Goal: Information Seeking & Learning: Learn about a topic

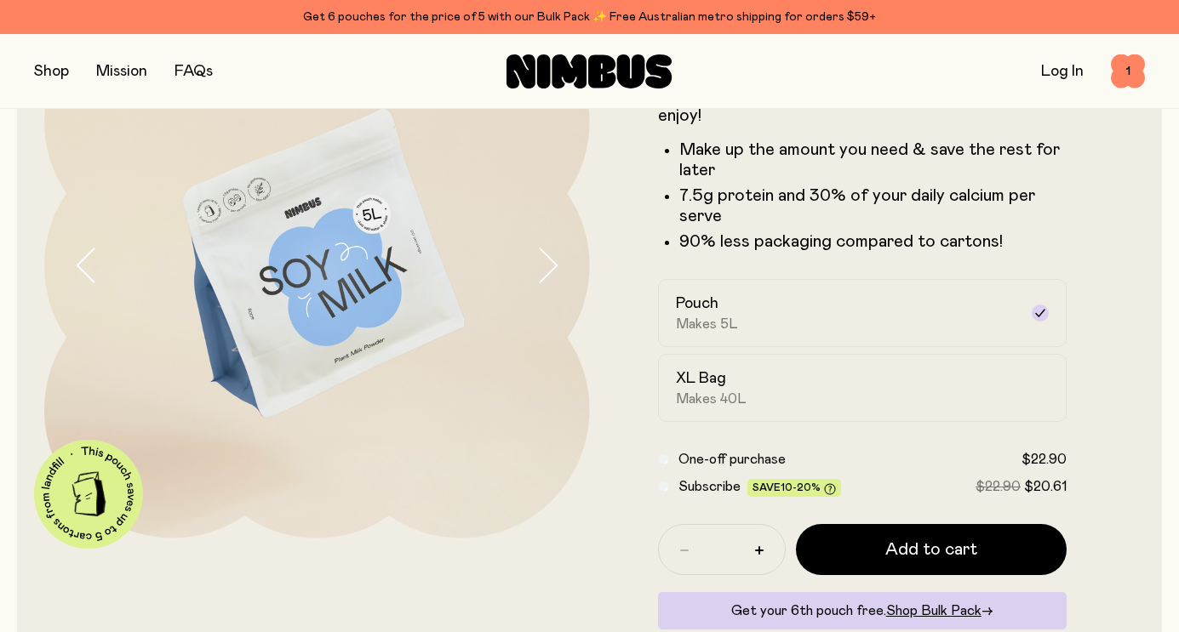
scroll to position [174, 0]
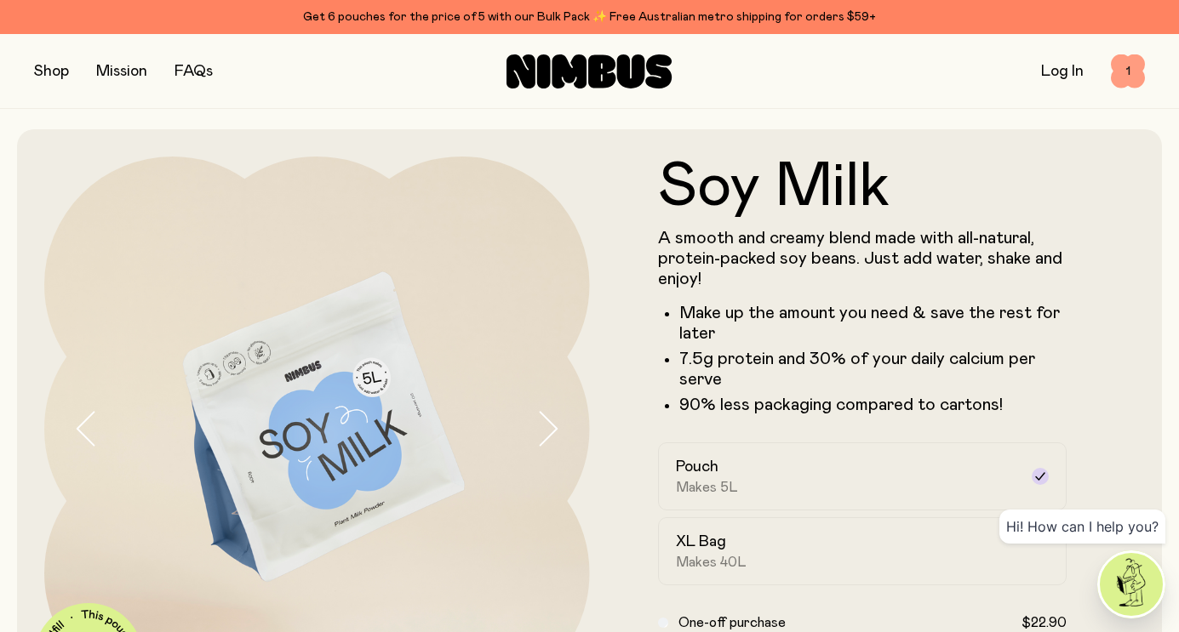
click at [1123, 78] on span "1" at bounding box center [1128, 71] width 34 height 34
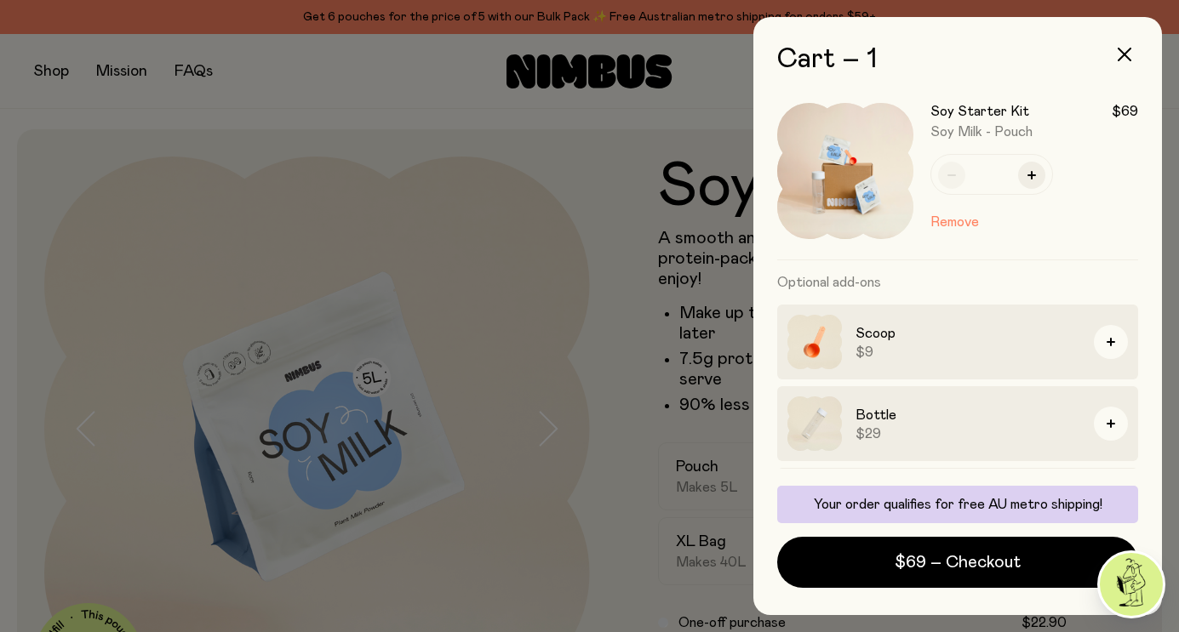
scroll to position [87, 0]
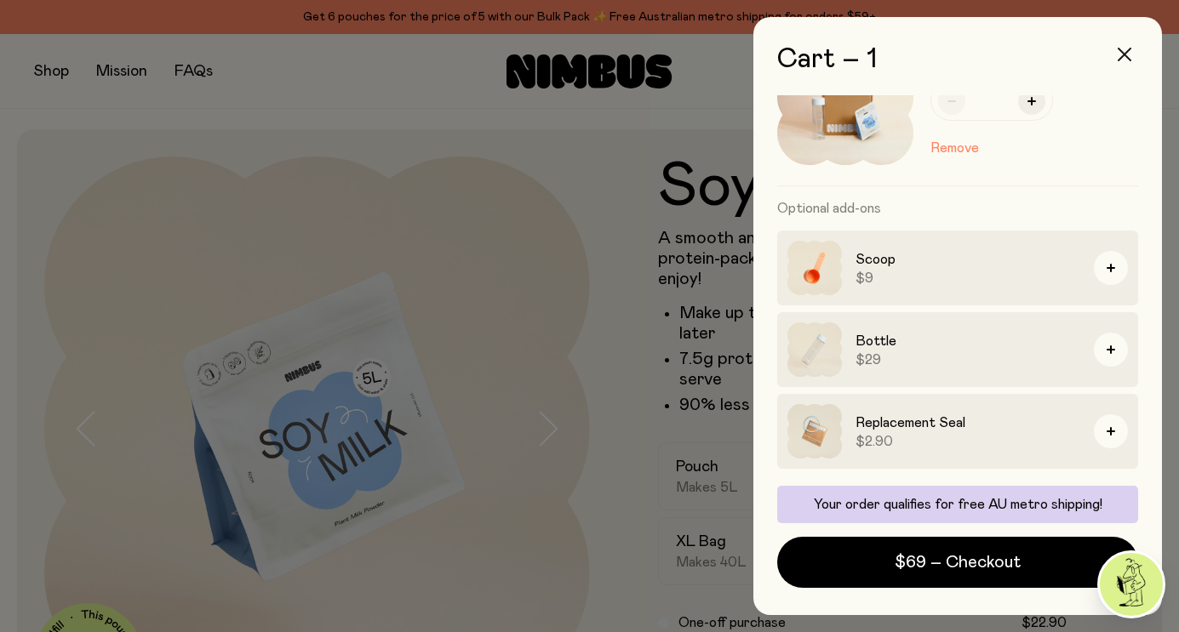
click at [1129, 60] on icon "button" at bounding box center [1125, 55] width 14 height 14
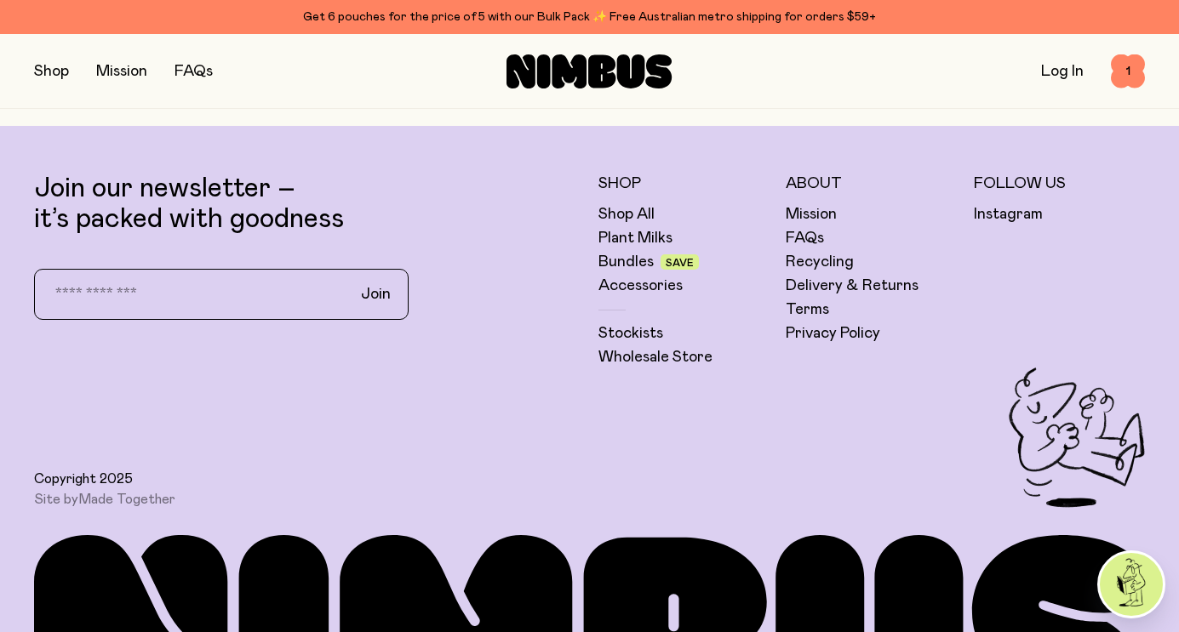
scroll to position [4264, 0]
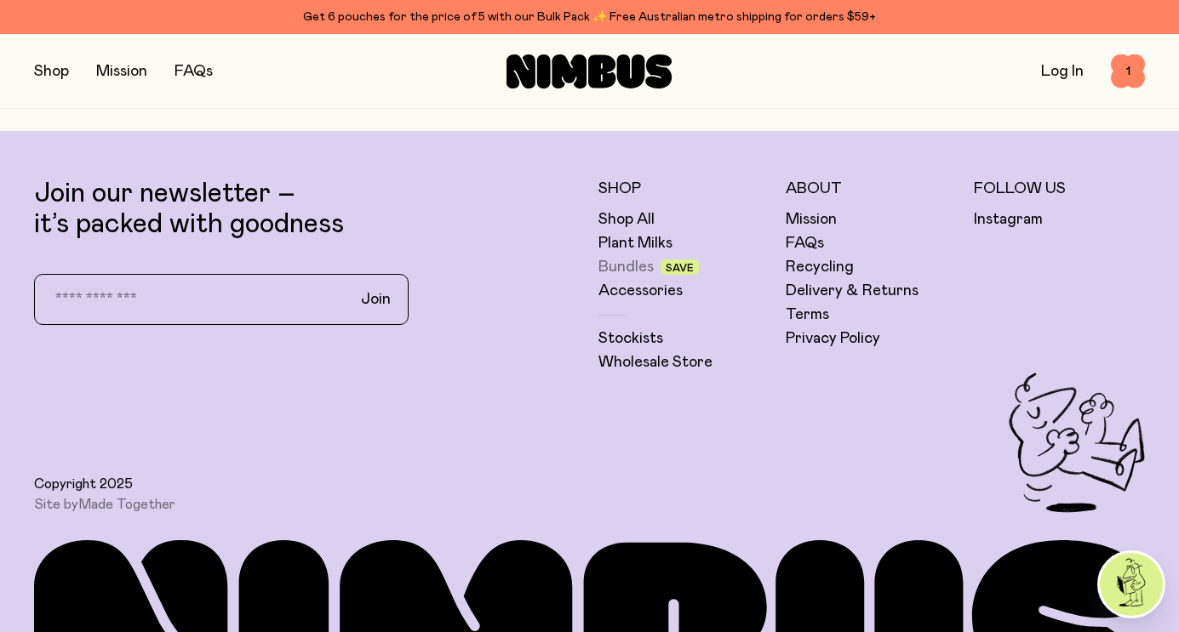
click at [620, 261] on link "Bundles" at bounding box center [625, 267] width 55 height 20
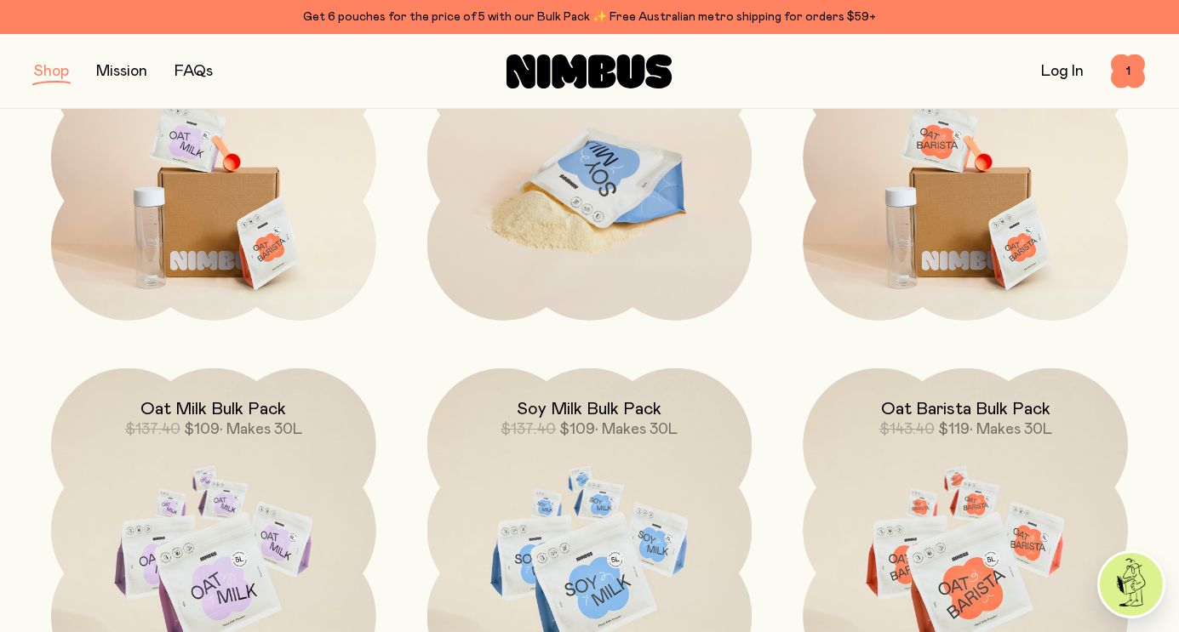
scroll to position [232, 0]
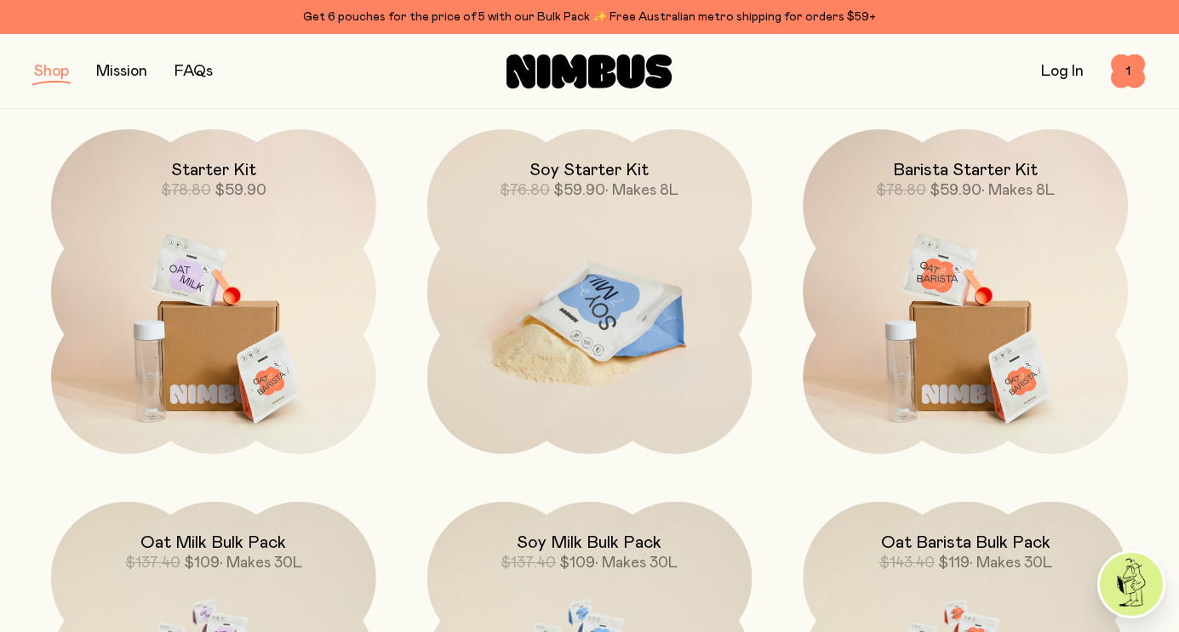
click at [578, 270] on img at bounding box center [589, 319] width 325 height 381
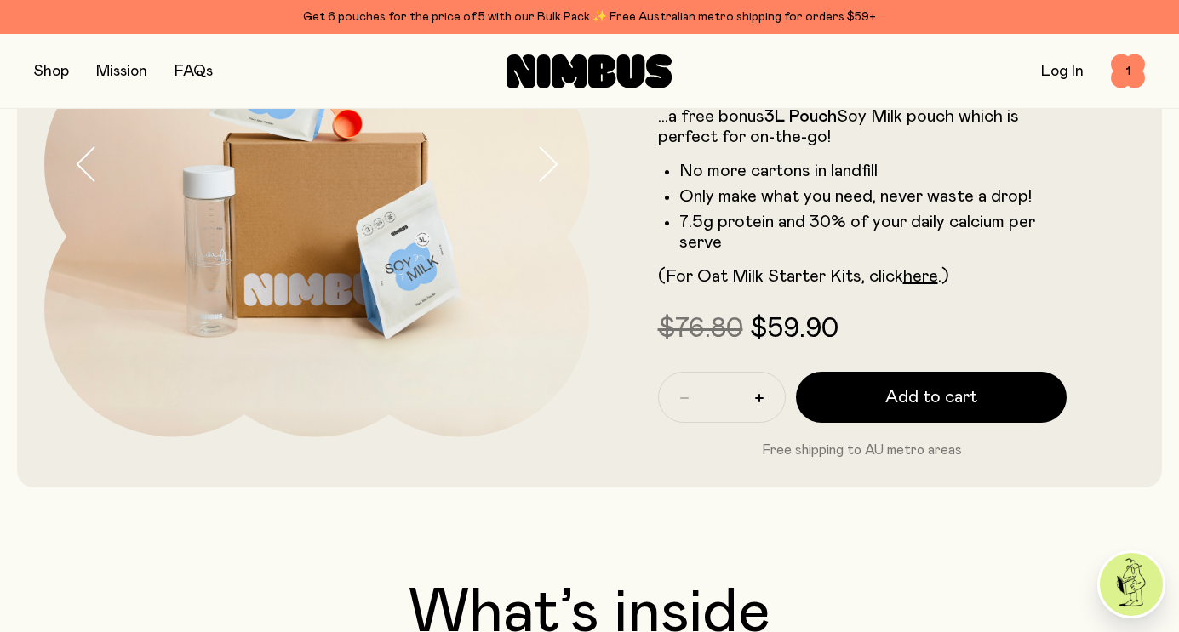
scroll to position [272, 0]
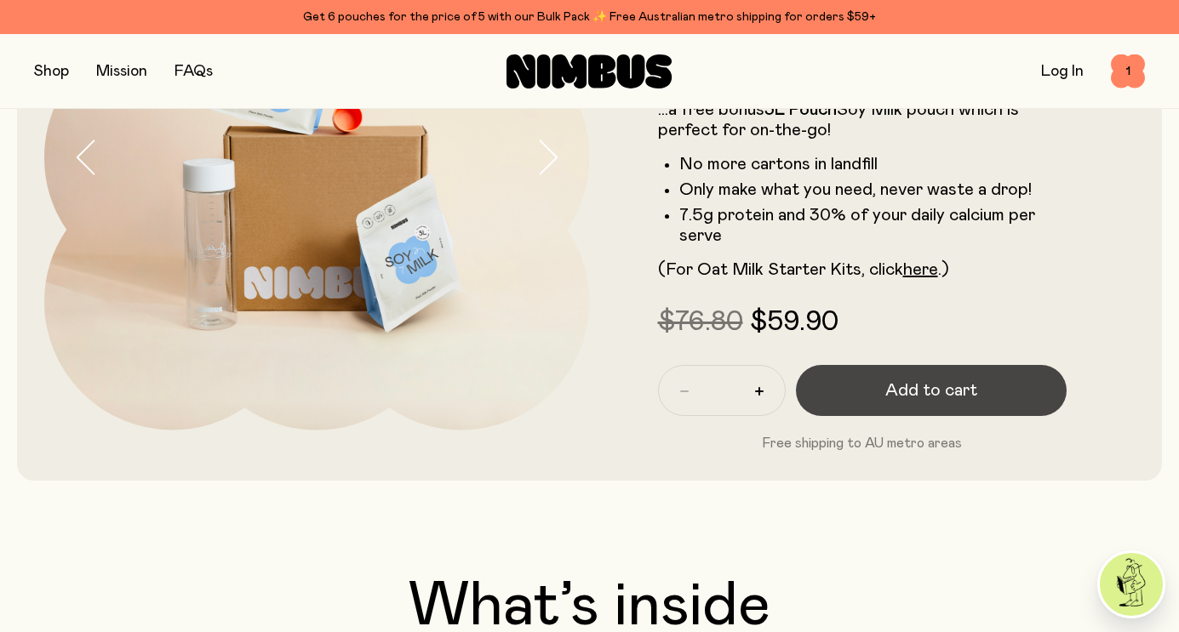
click at [925, 380] on span "Add to cart" at bounding box center [931, 391] width 92 height 24
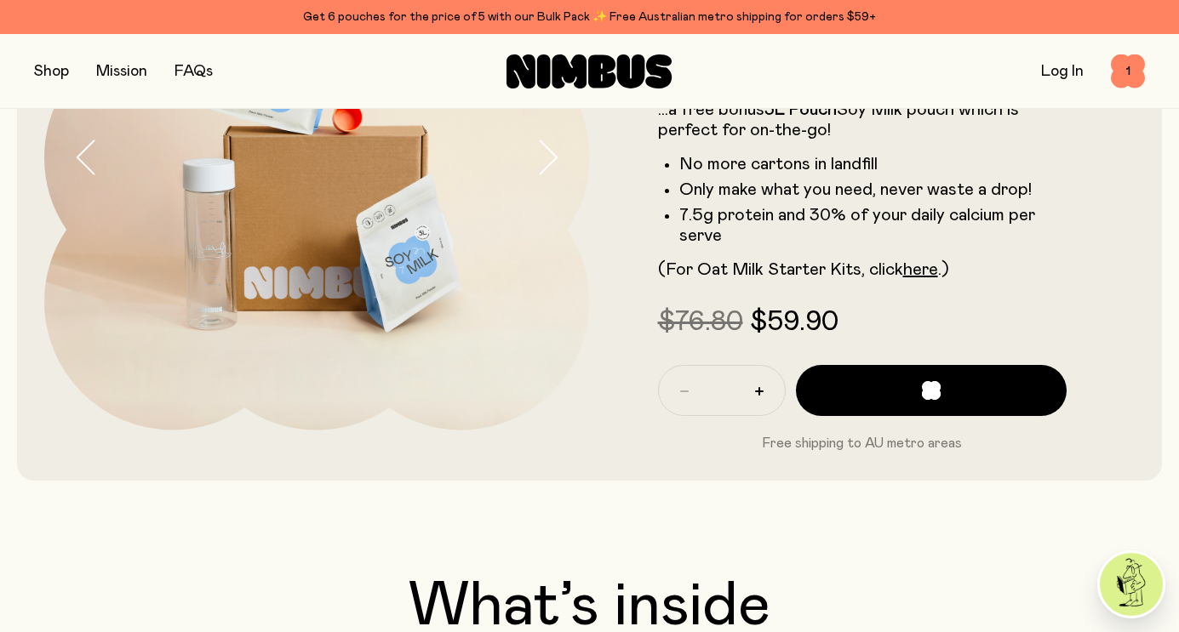
scroll to position [0, 0]
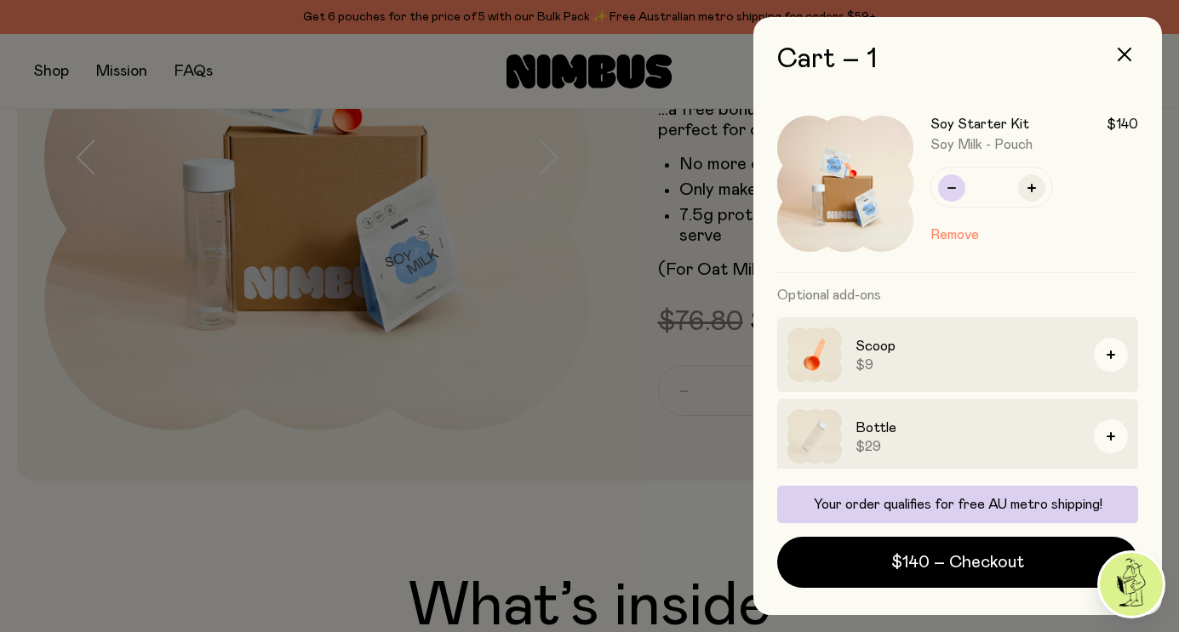
click at [952, 189] on icon "button" at bounding box center [951, 188] width 9 height 9
type input "*"
click at [606, 301] on div at bounding box center [589, 316] width 1179 height 632
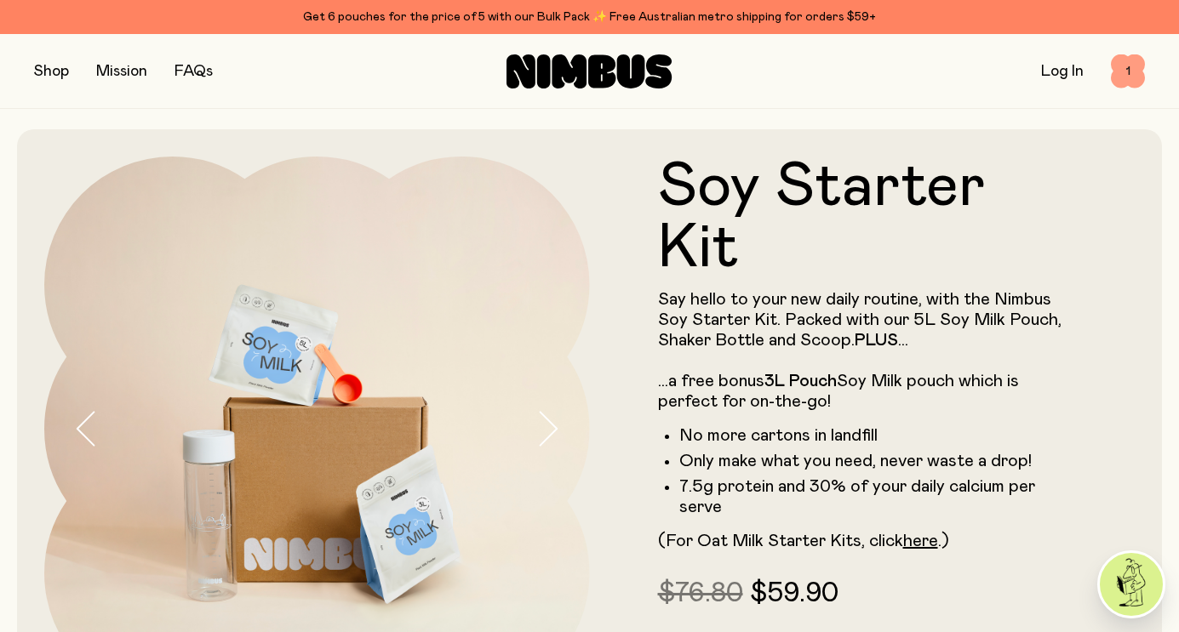
click at [1128, 75] on span "1" at bounding box center [1128, 71] width 34 height 34
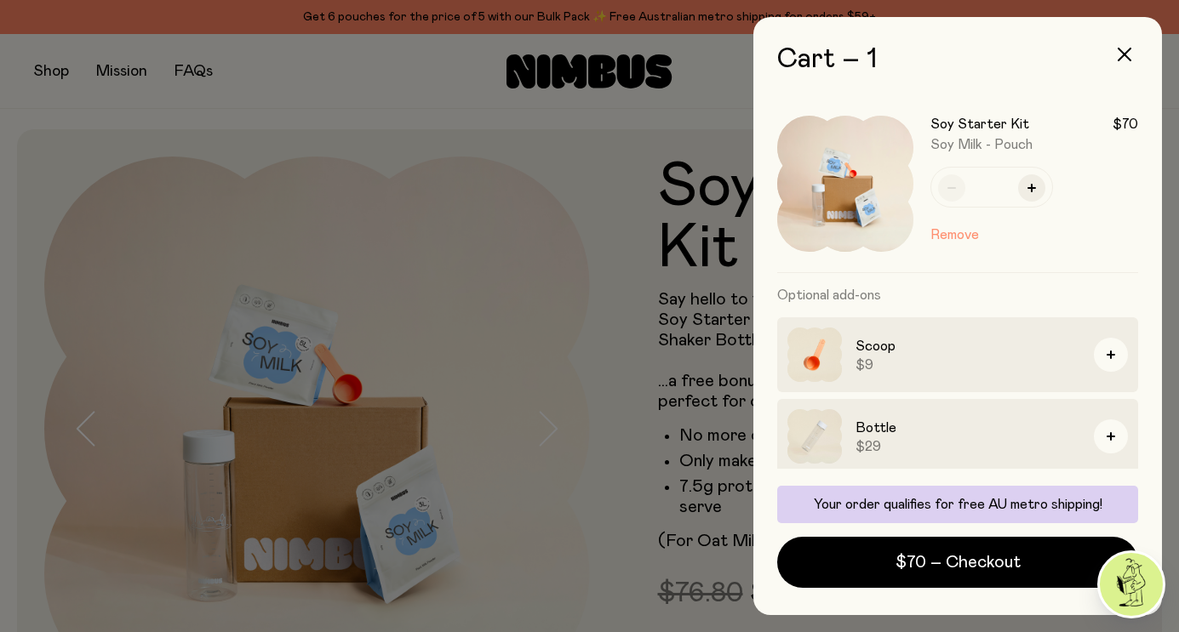
click at [965, 243] on button "Remove" at bounding box center [954, 235] width 49 height 20
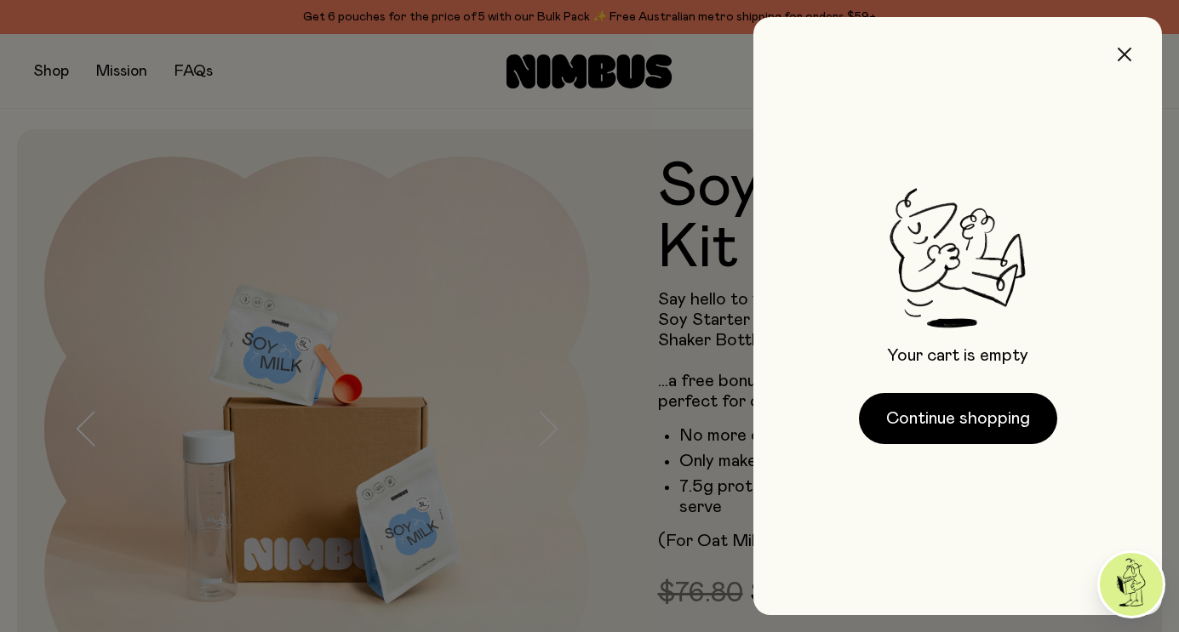
click at [1130, 64] on button "button" at bounding box center [1124, 54] width 41 height 41
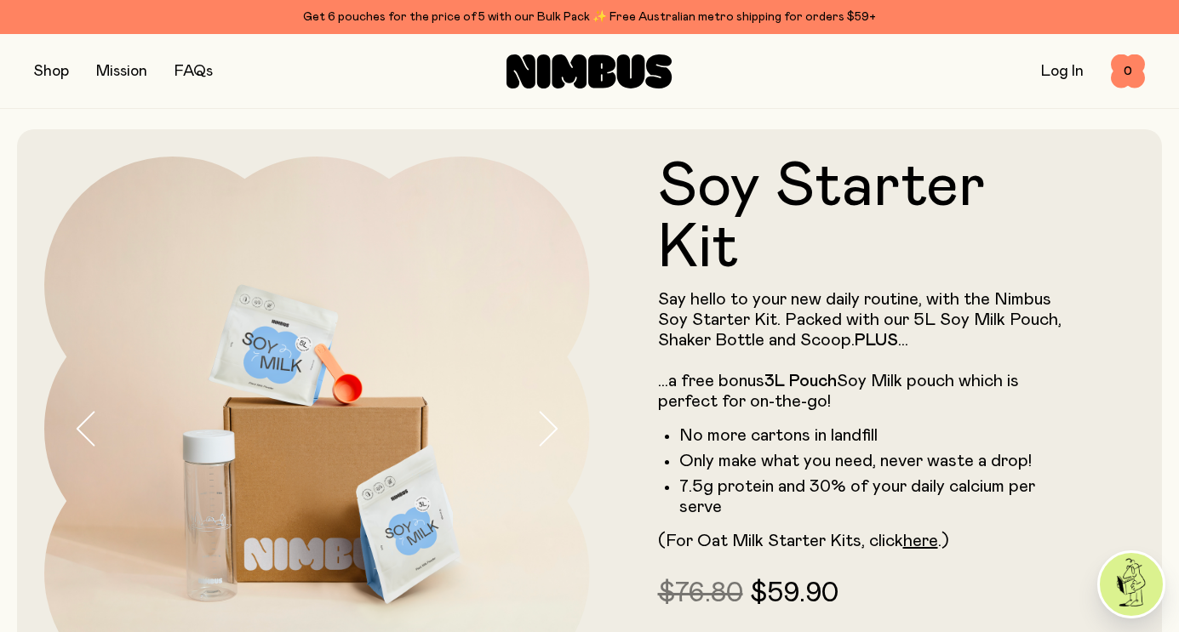
click at [1067, 77] on link "Log In" at bounding box center [1062, 71] width 43 height 15
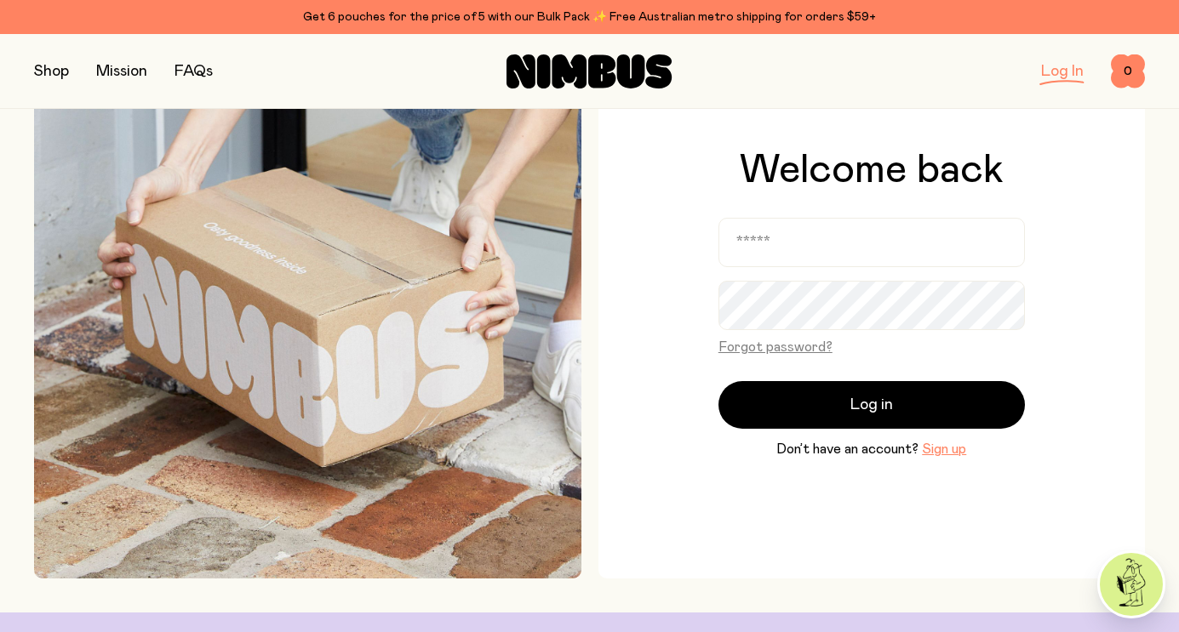
scroll to position [111, 0]
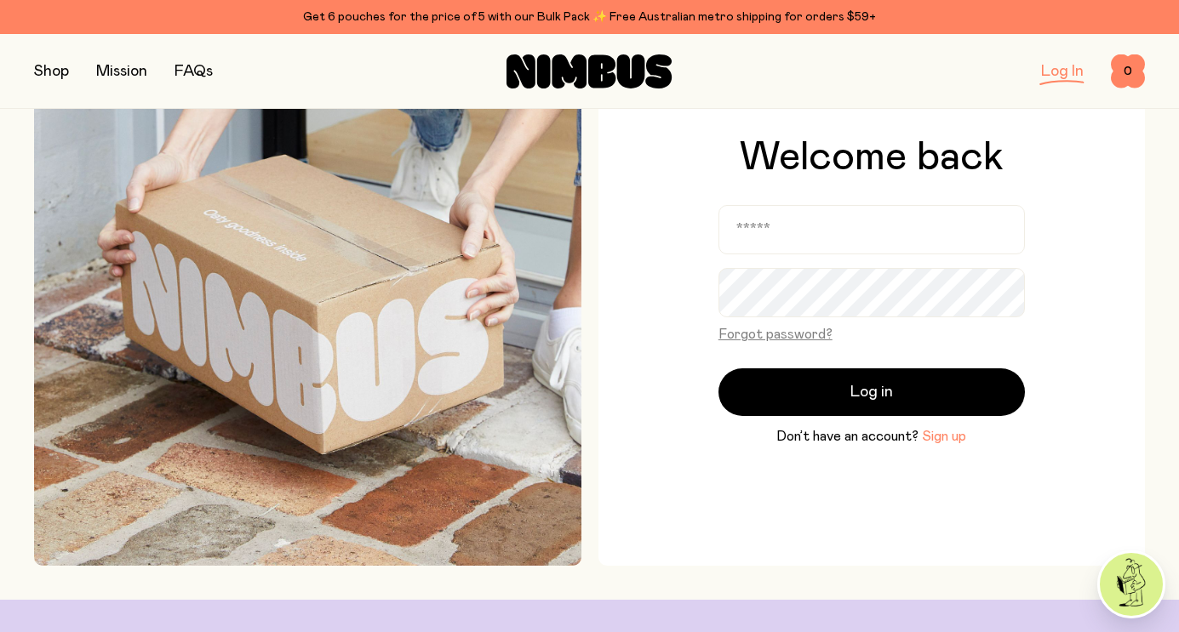
click at [944, 443] on button "Sign up" at bounding box center [944, 436] width 44 height 20
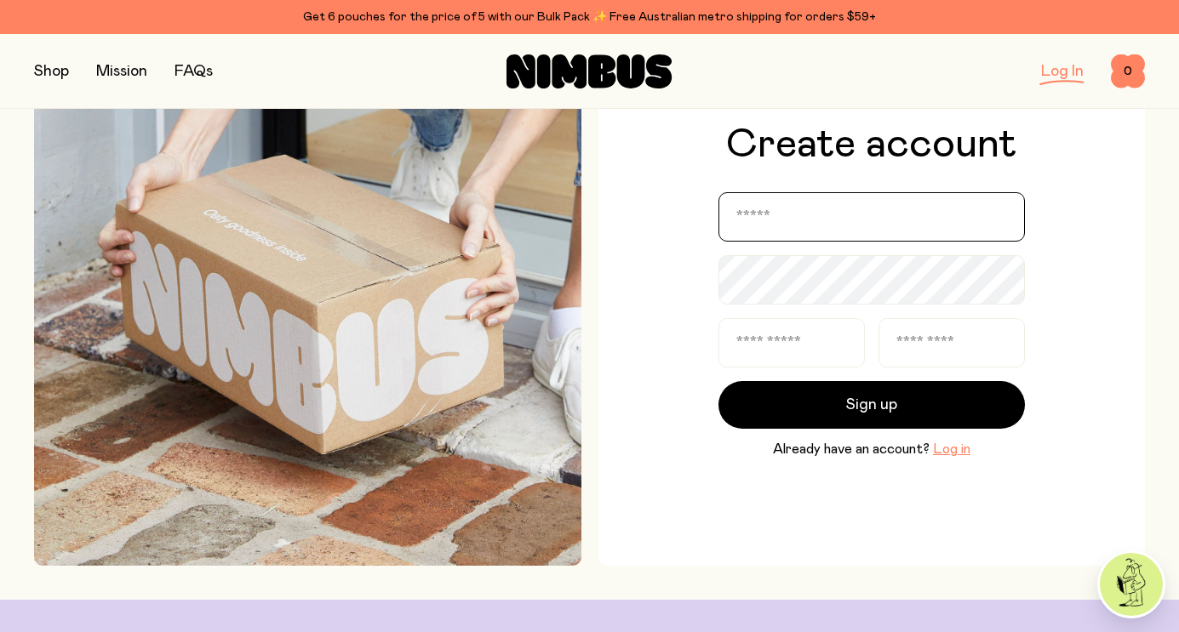
click at [848, 232] on input "email" at bounding box center [871, 216] width 306 height 49
type input "**********"
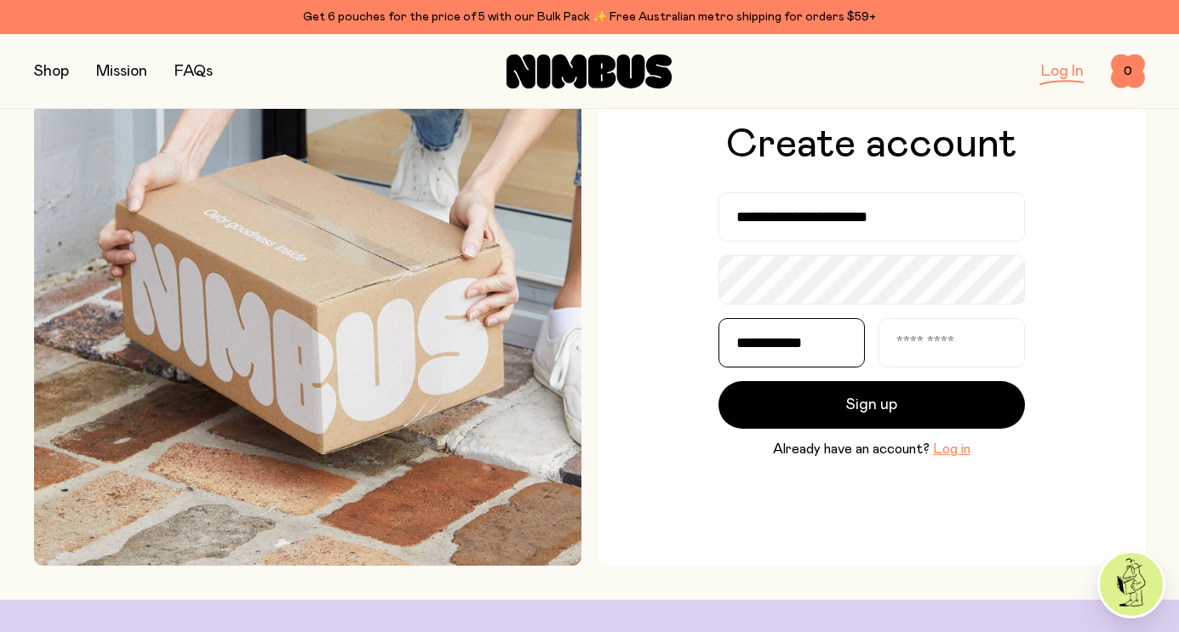
type input "****"
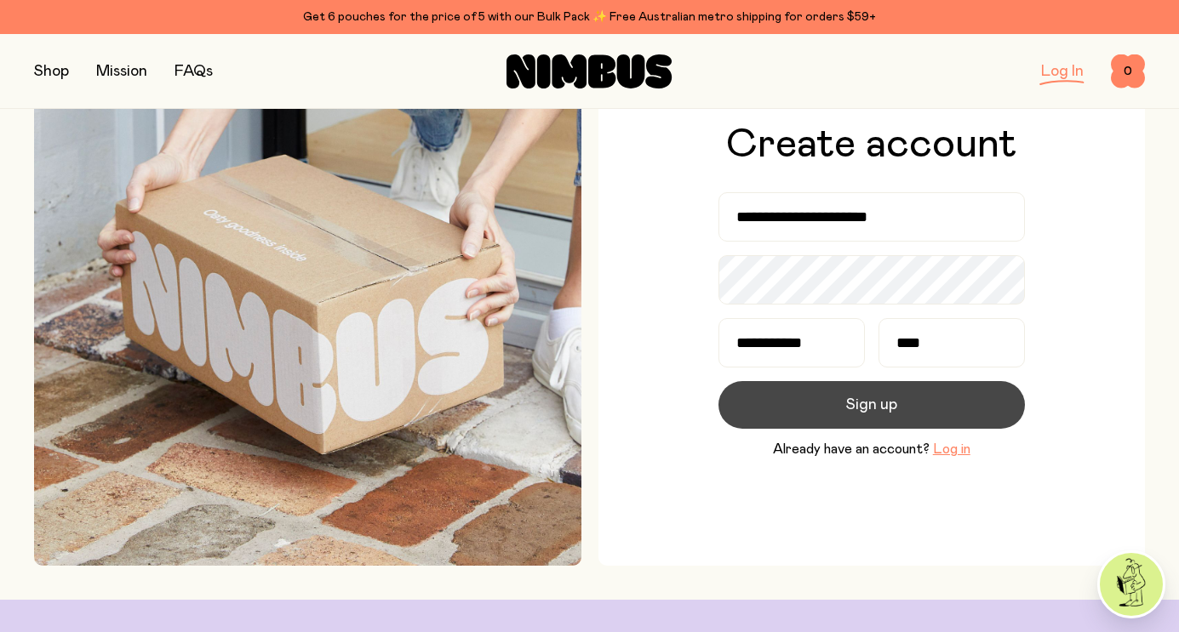
click at [885, 414] on span "Sign up" at bounding box center [871, 405] width 51 height 24
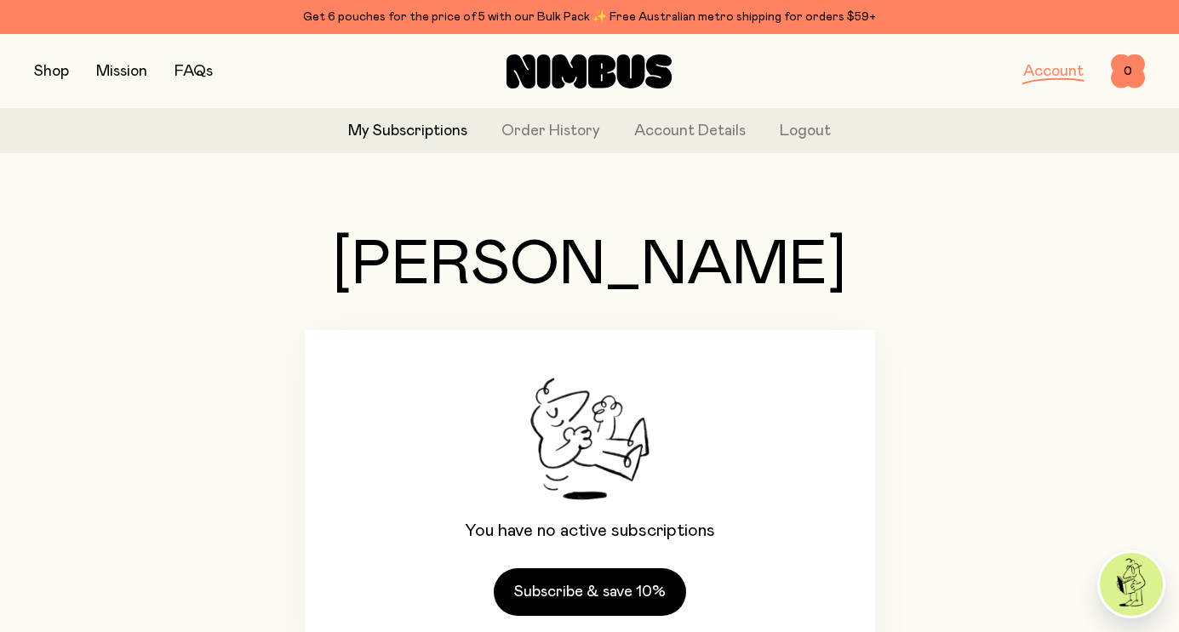
click at [53, 69] on button "button" at bounding box center [51, 72] width 35 height 24
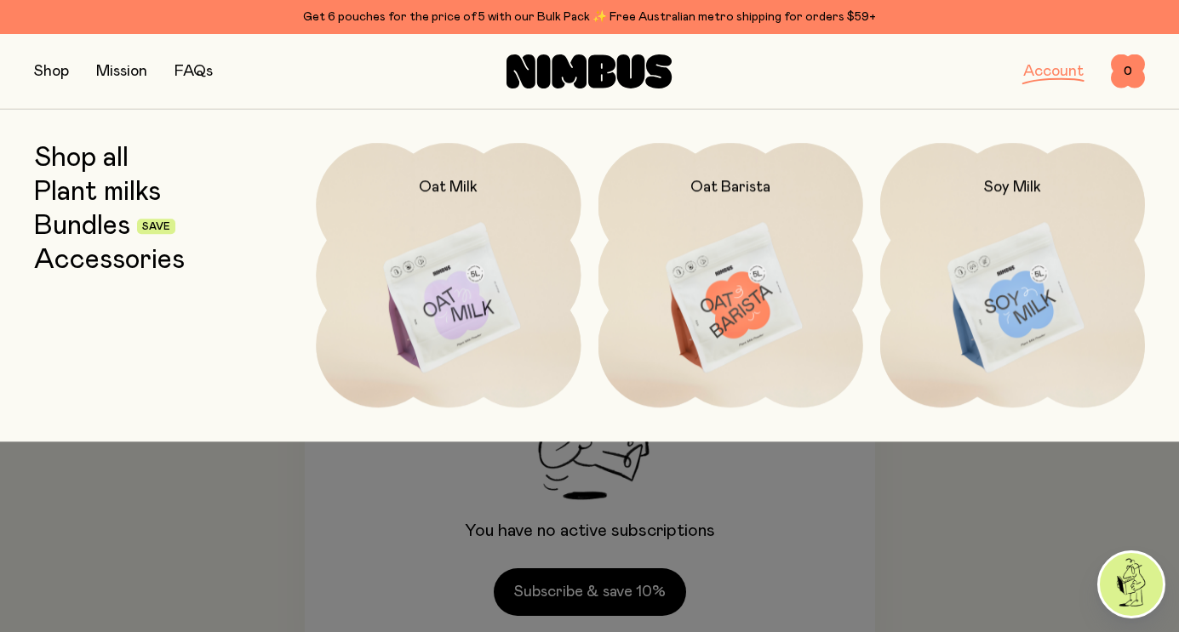
click at [64, 221] on link "Bundles" at bounding box center [82, 226] width 96 height 31
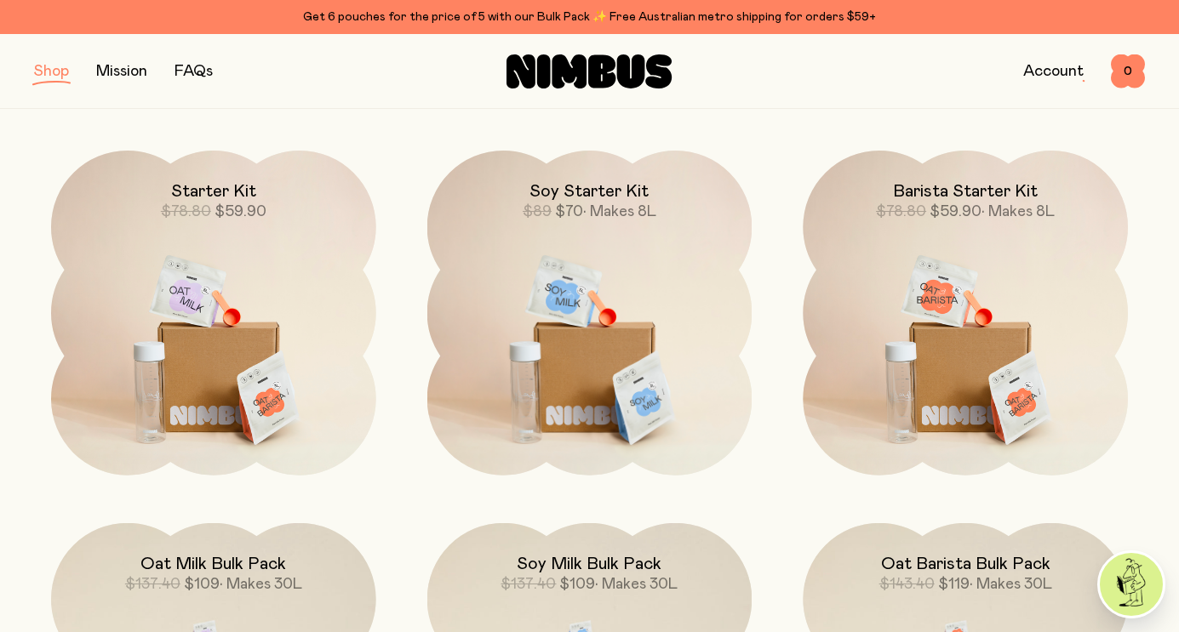
scroll to position [183, 0]
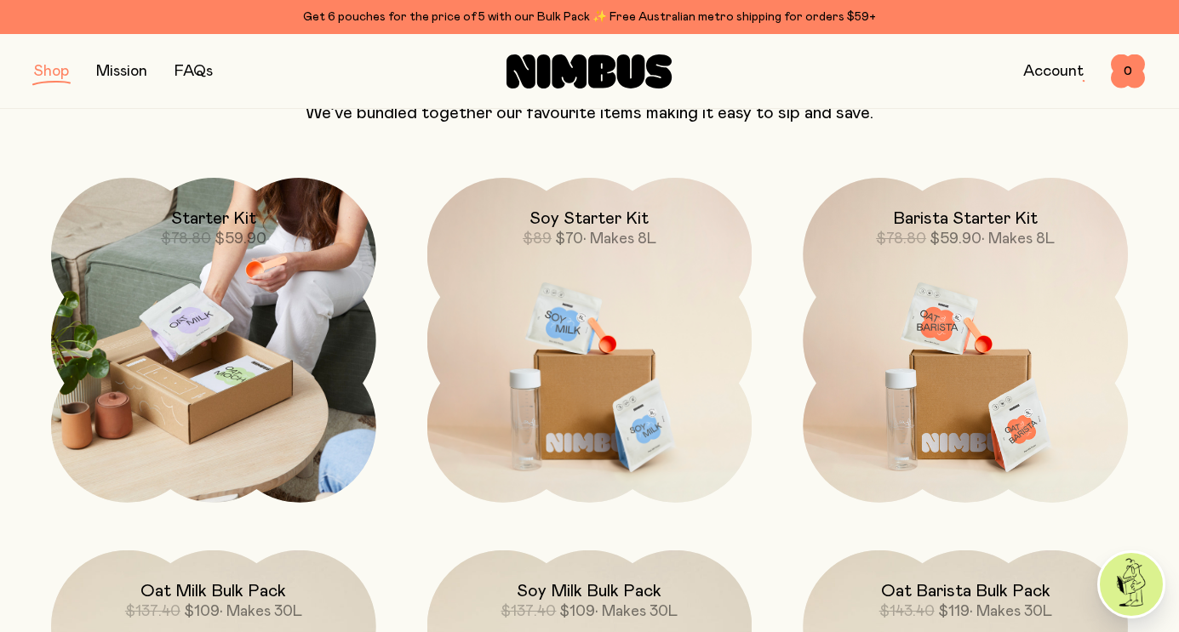
click at [269, 337] on img at bounding box center [213, 340] width 325 height 325
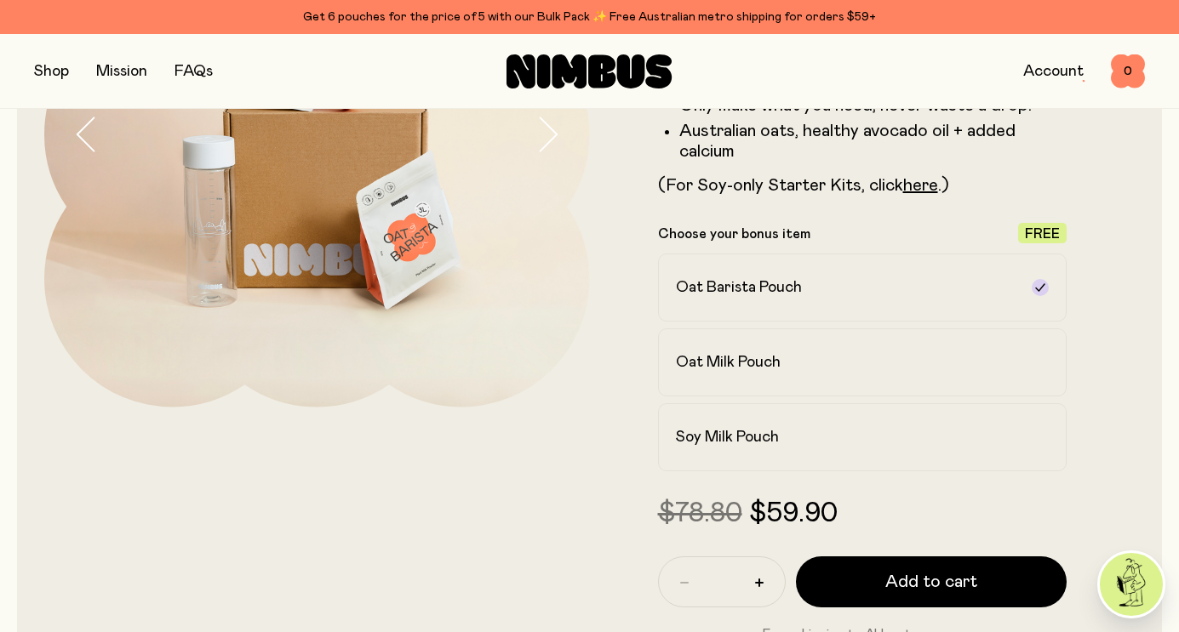
scroll to position [293, 0]
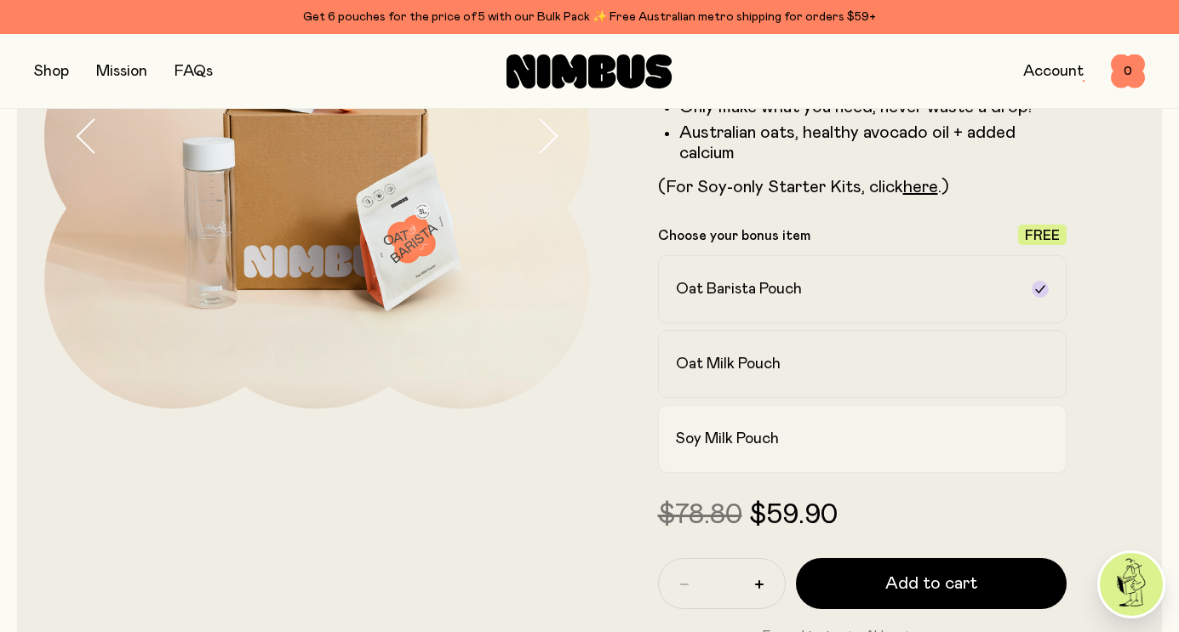
click at [854, 449] on div "Soy Milk Pouch" at bounding box center [847, 439] width 343 height 20
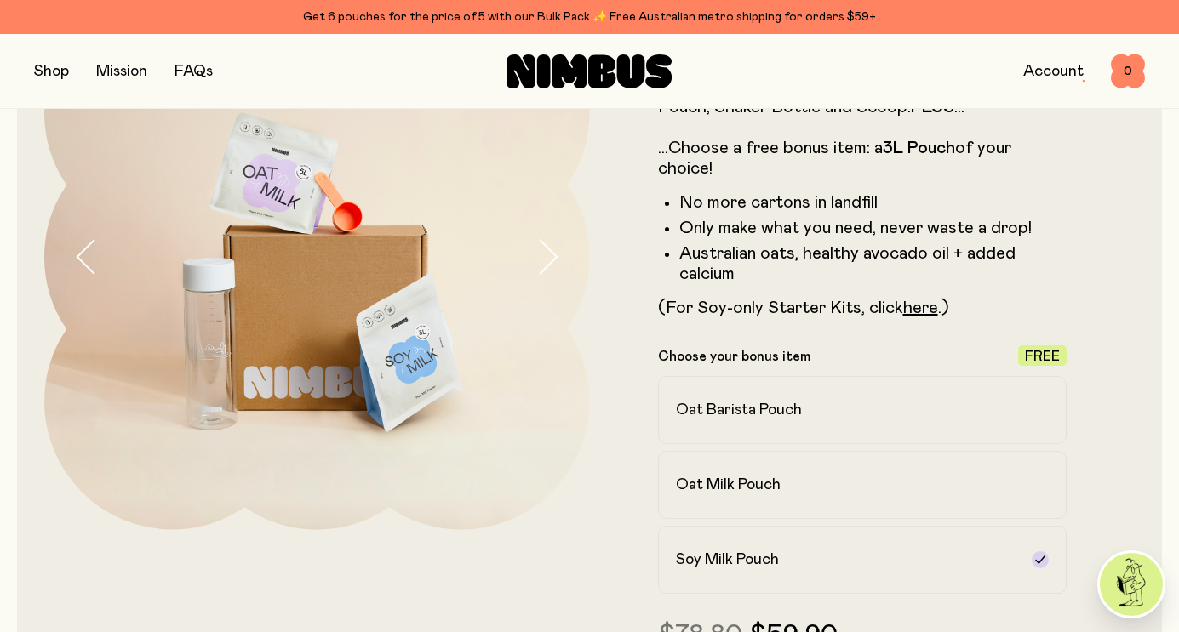
scroll to position [151, 0]
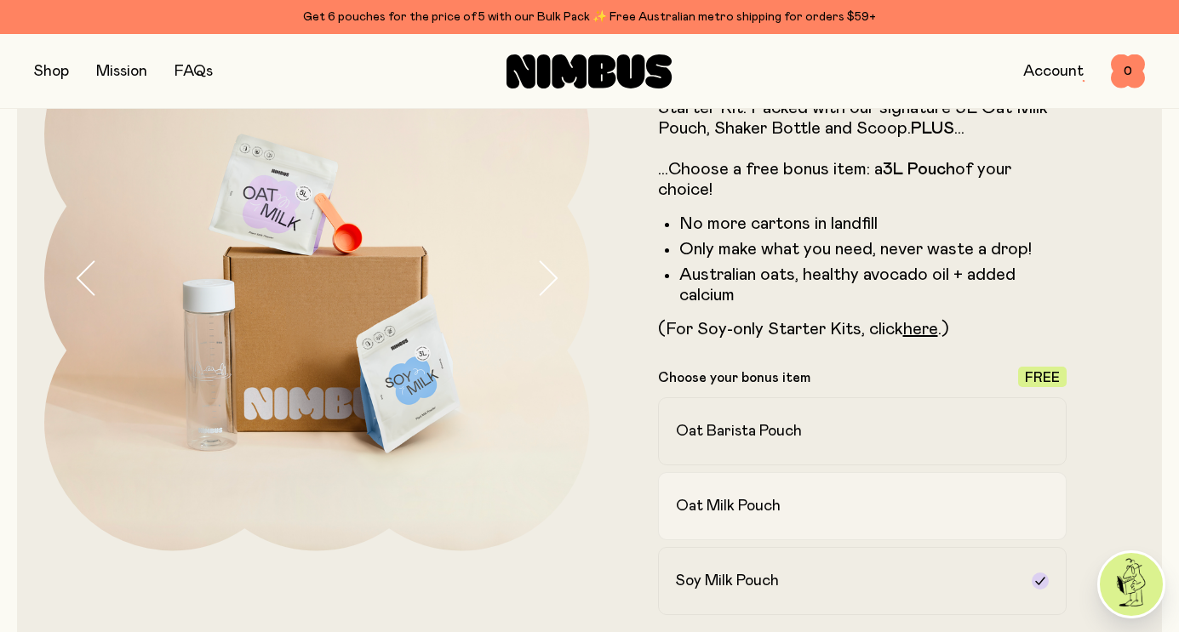
click at [827, 508] on div "Oat Milk Pouch" at bounding box center [847, 506] width 343 height 20
click at [848, 435] on div "Oat Barista Pouch" at bounding box center [847, 431] width 343 height 20
click at [841, 572] on div "Soy Milk Pouch" at bounding box center [847, 581] width 343 height 20
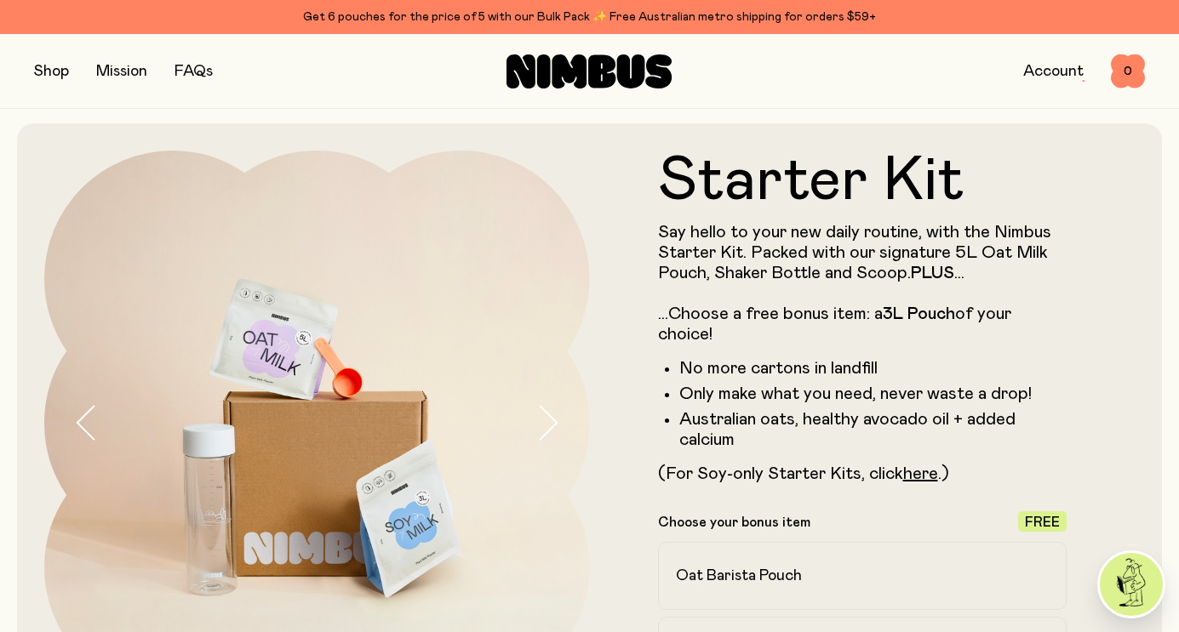
scroll to position [3, 0]
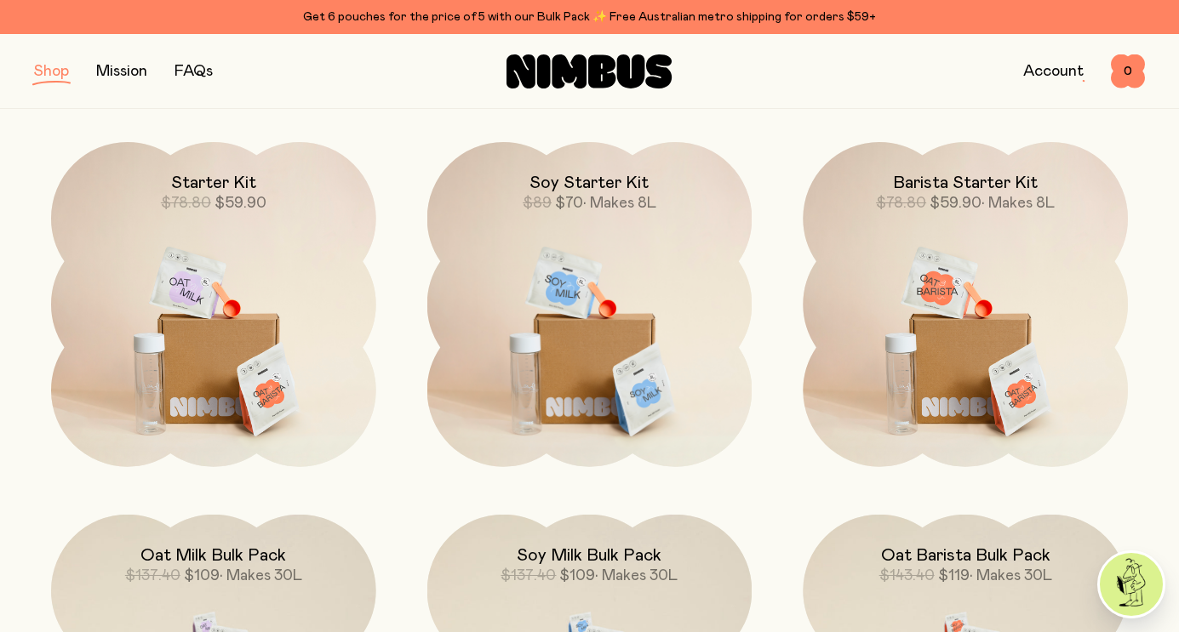
scroll to position [218, 0]
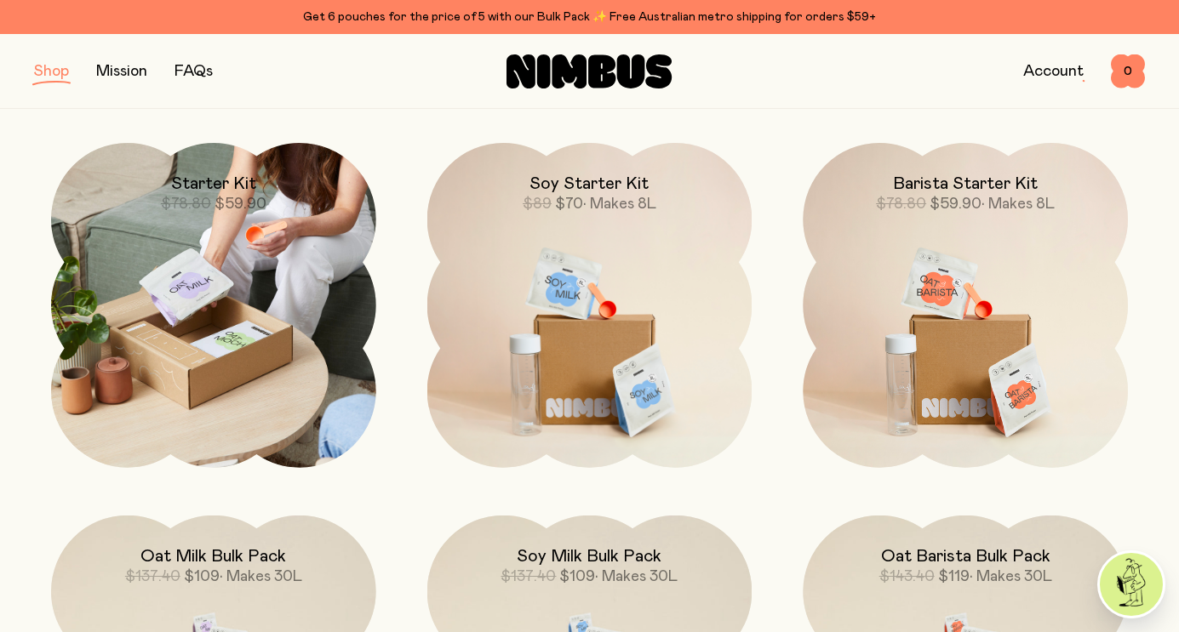
click at [247, 305] on img at bounding box center [213, 305] width 325 height 325
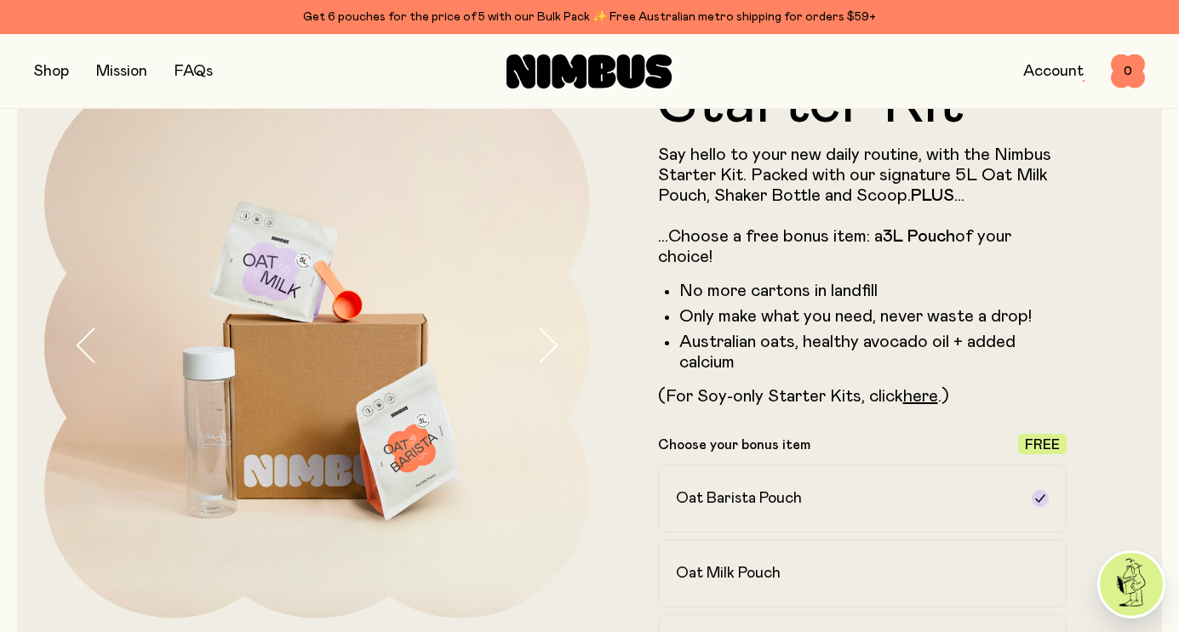
scroll to position [85, 0]
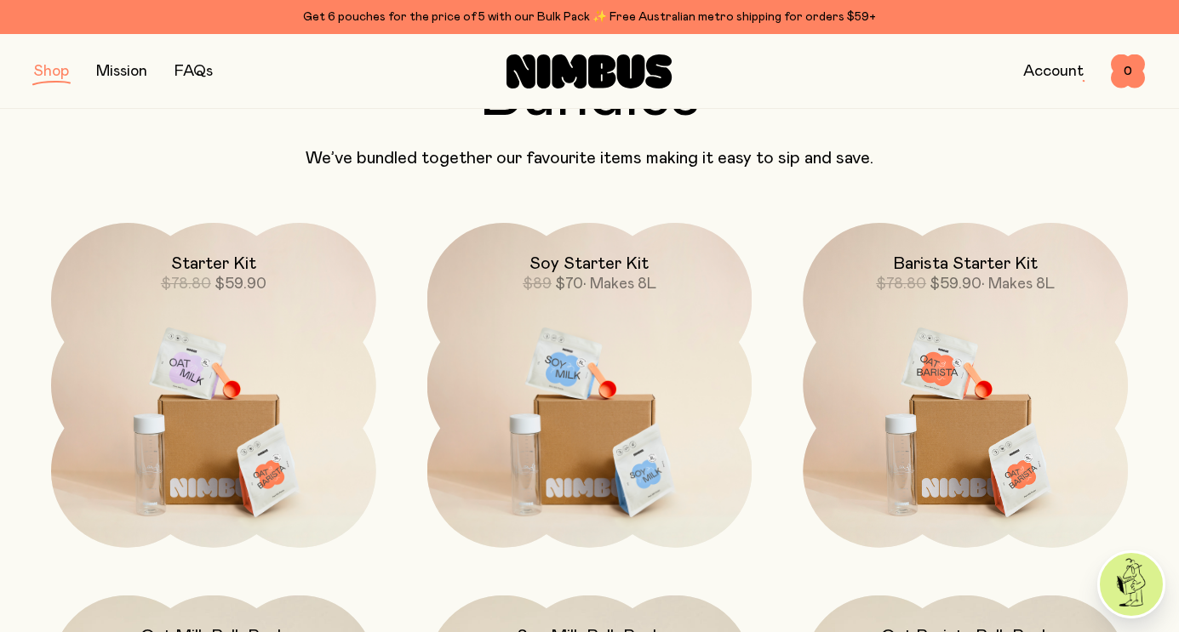
scroll to position [139, 0]
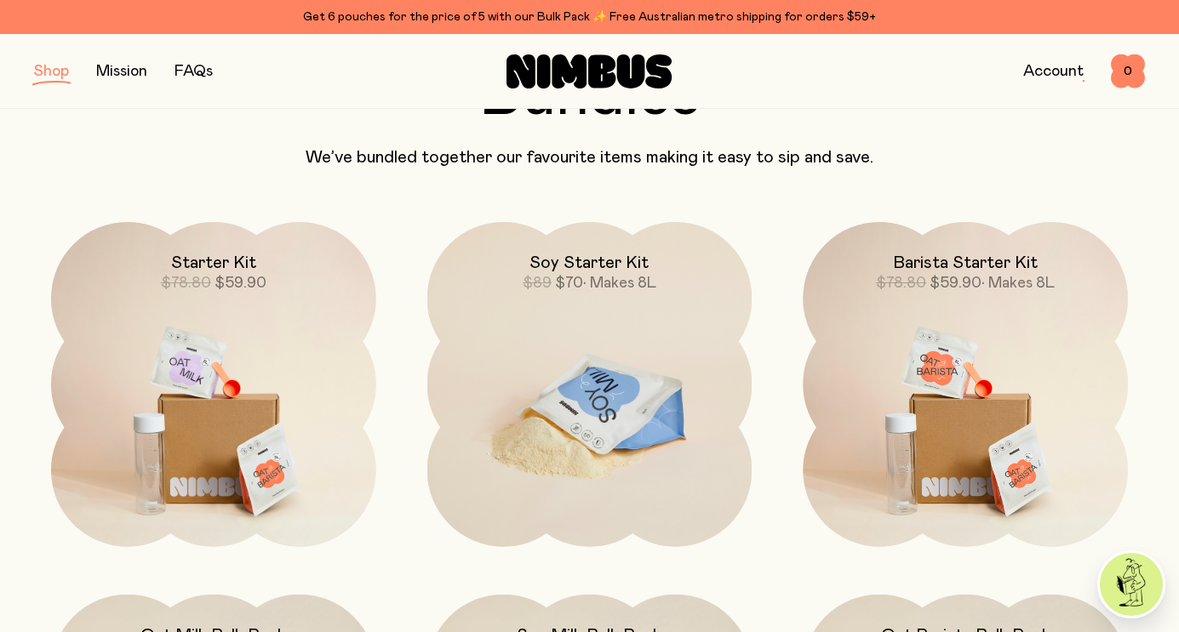
click at [582, 369] on img at bounding box center [589, 412] width 325 height 381
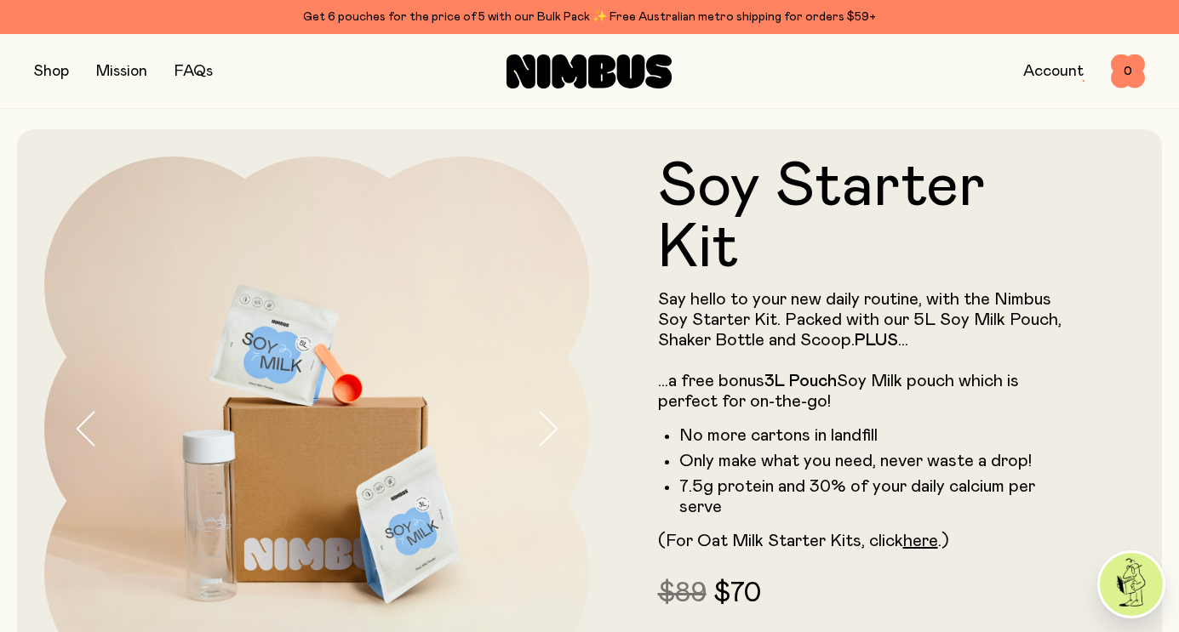
click at [66, 71] on button "button" at bounding box center [51, 72] width 35 height 24
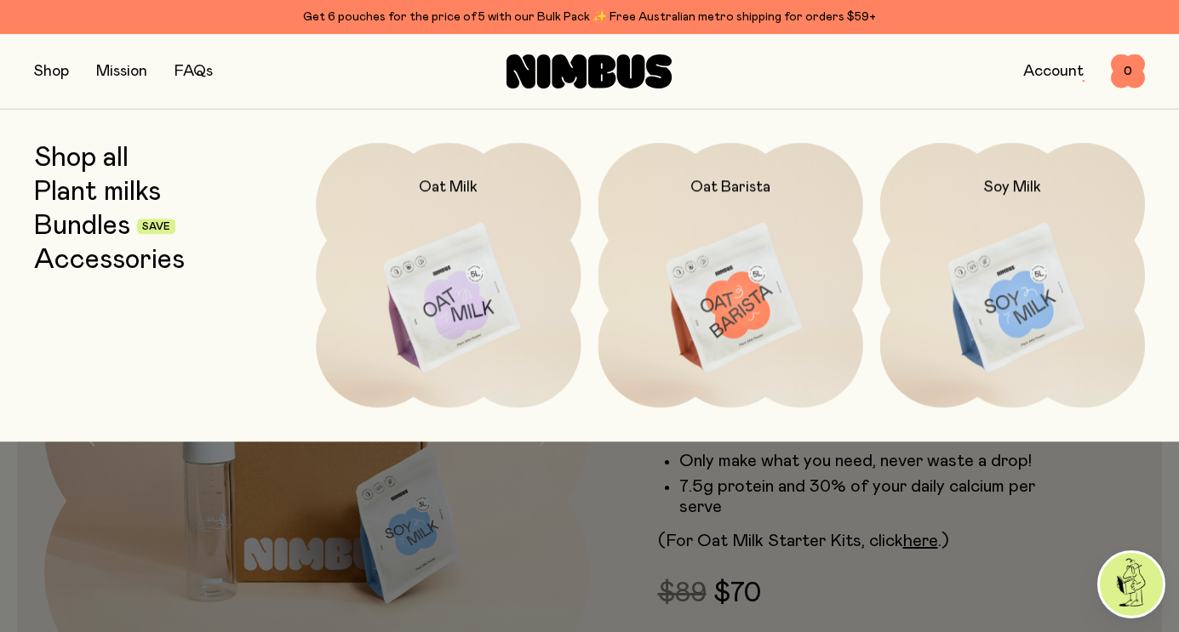
click at [106, 229] on link "Bundles" at bounding box center [82, 226] width 96 height 31
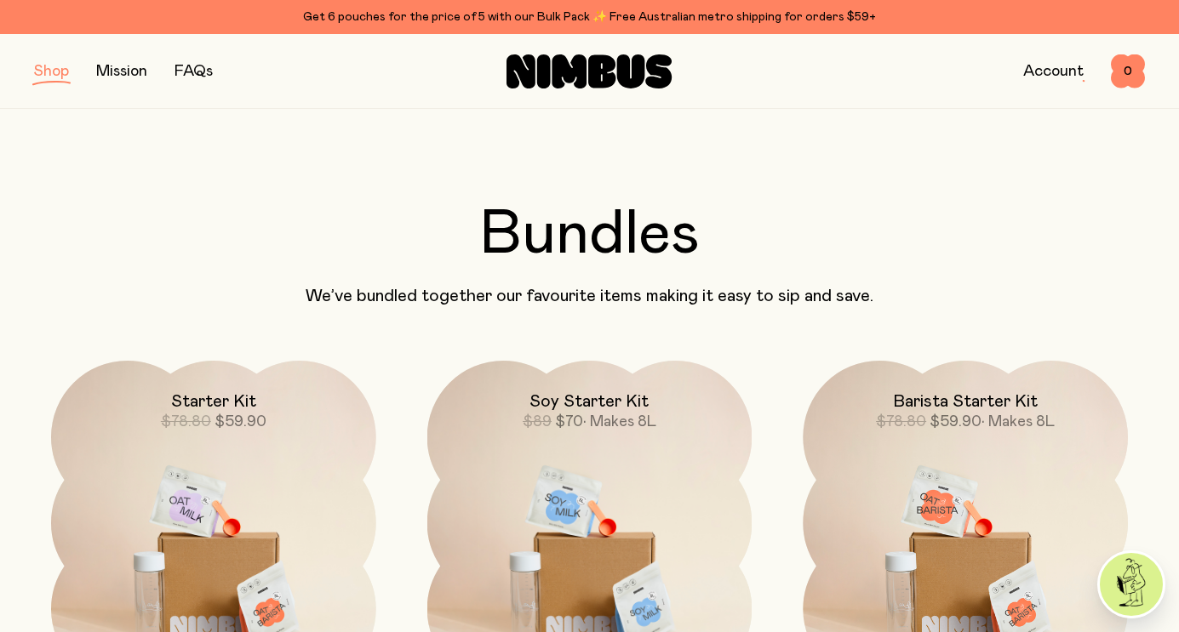
click at [1056, 60] on div "Account" at bounding box center [1053, 72] width 60 height 24
click at [1043, 77] on link "Account" at bounding box center [1053, 71] width 60 height 15
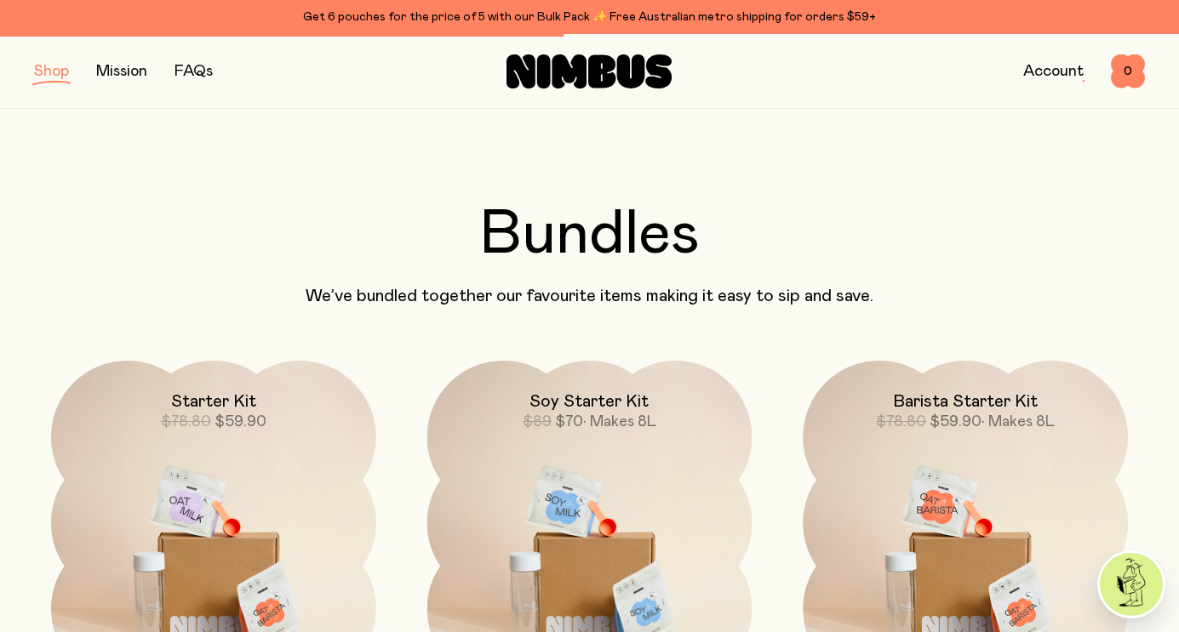
click at [1060, 71] on link "Account" at bounding box center [1053, 71] width 60 height 15
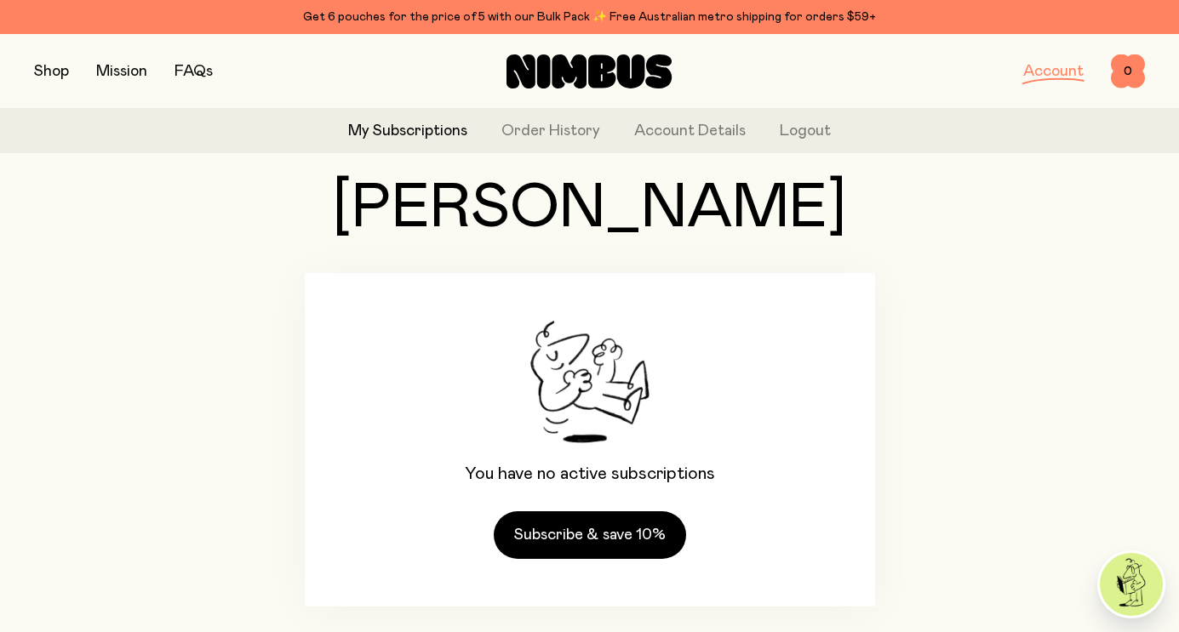
scroll to position [100, 0]
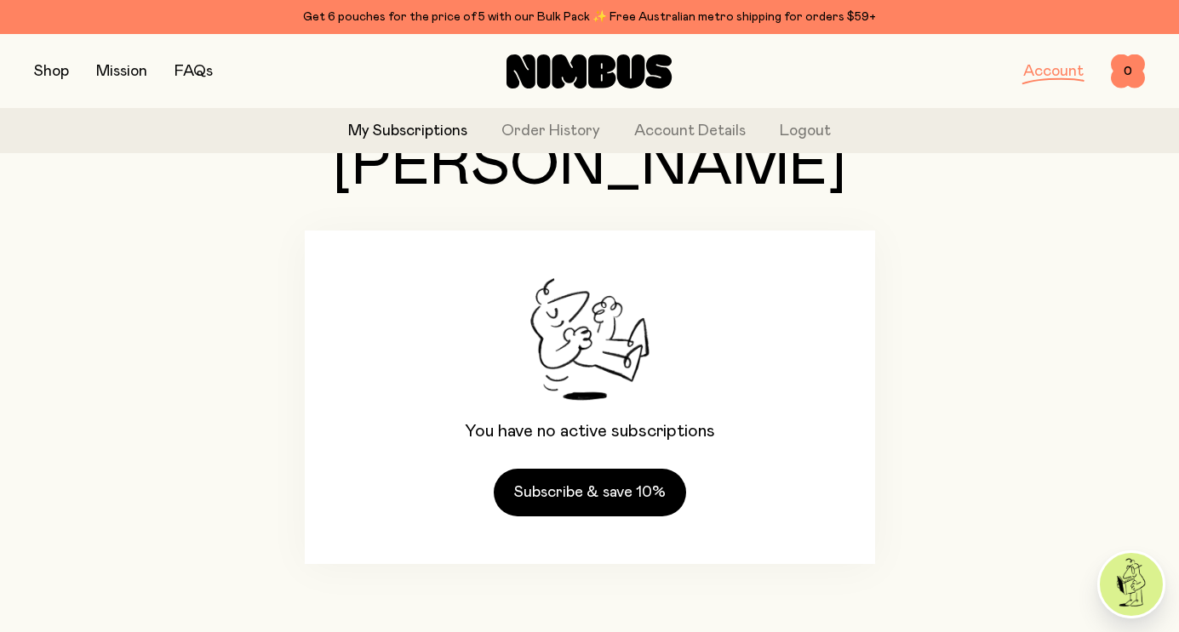
click at [428, 132] on link "My Subscriptions" at bounding box center [407, 131] width 119 height 23
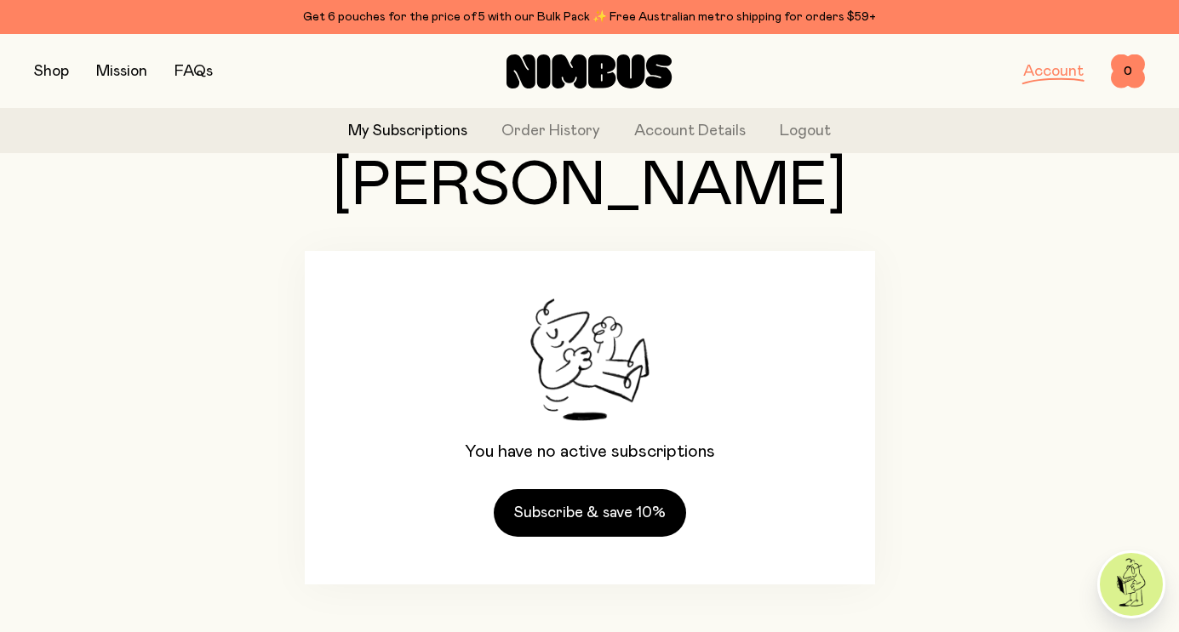
scroll to position [81, 0]
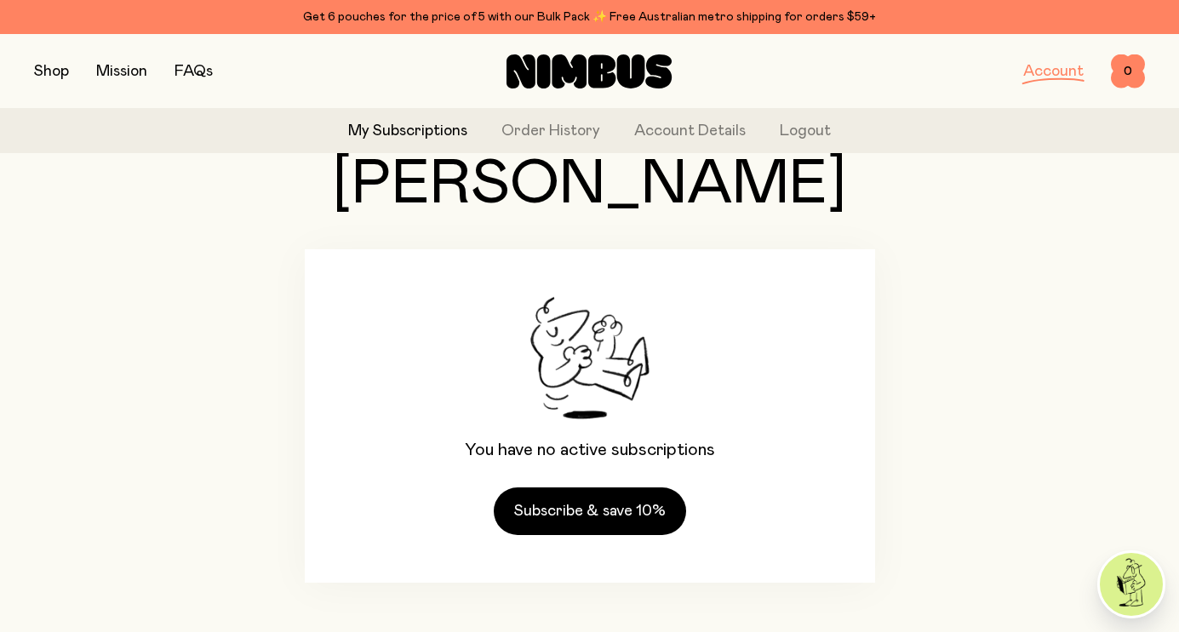
click at [203, 65] on link "FAQs" at bounding box center [193, 71] width 38 height 15
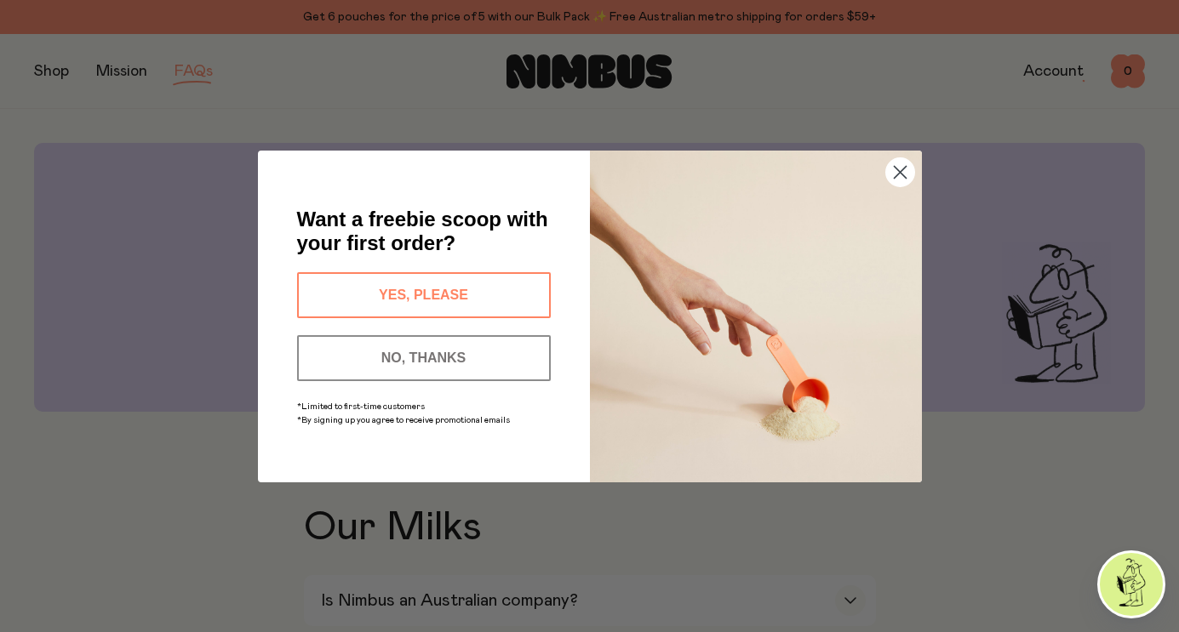
click at [520, 281] on button "YES, PLEASE" at bounding box center [424, 295] width 254 height 46
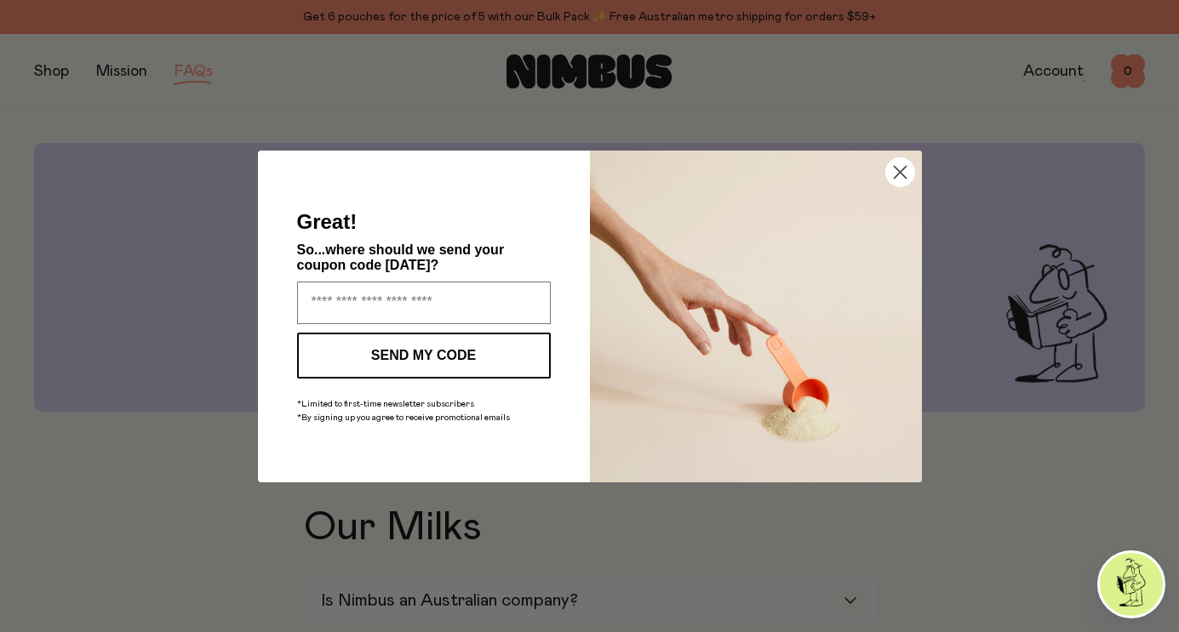
click at [901, 180] on circle "Close dialog" at bounding box center [899, 171] width 28 height 28
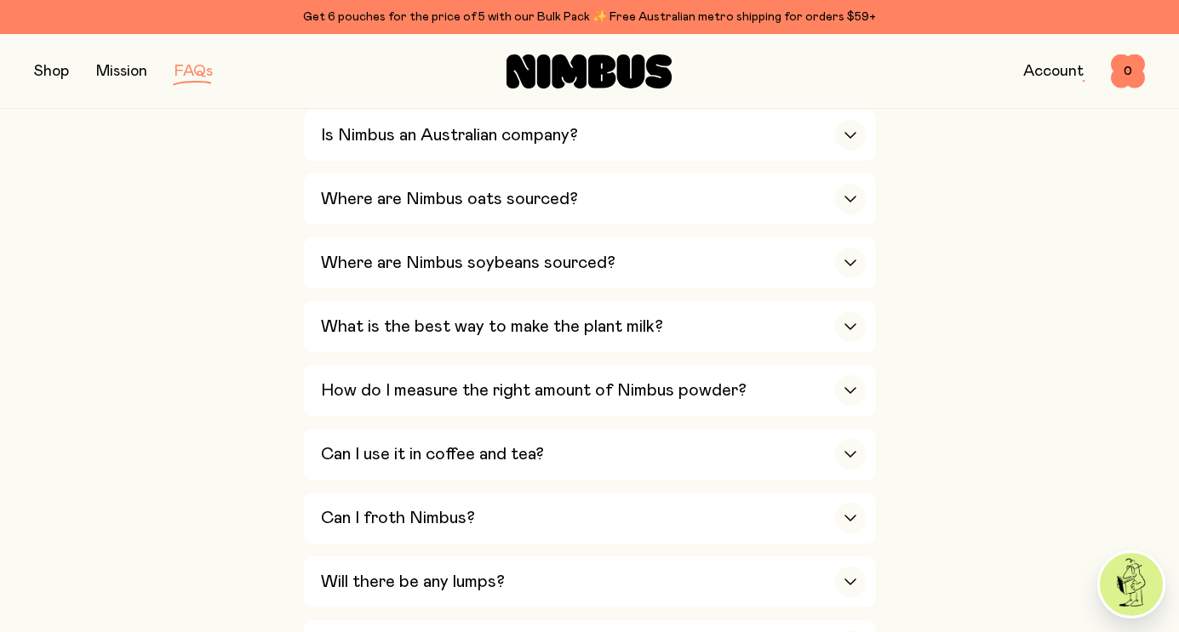
scroll to position [472, 0]
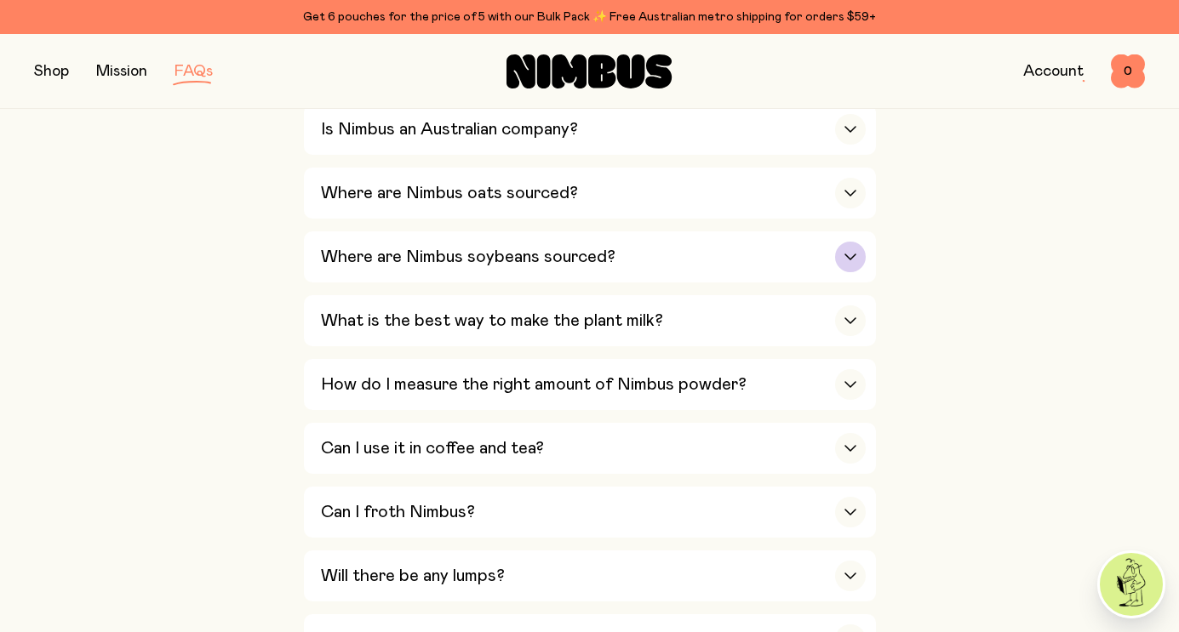
click at [430, 249] on h3 "Where are Nimbus soybeans sourced?" at bounding box center [468, 257] width 294 height 20
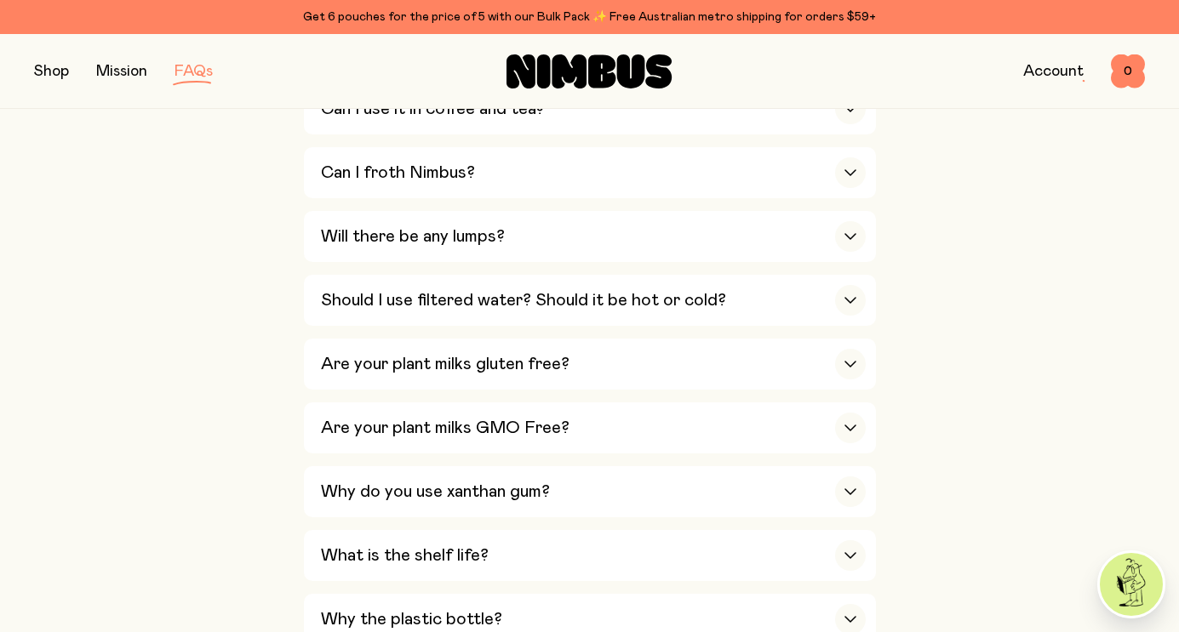
scroll to position [1053, 0]
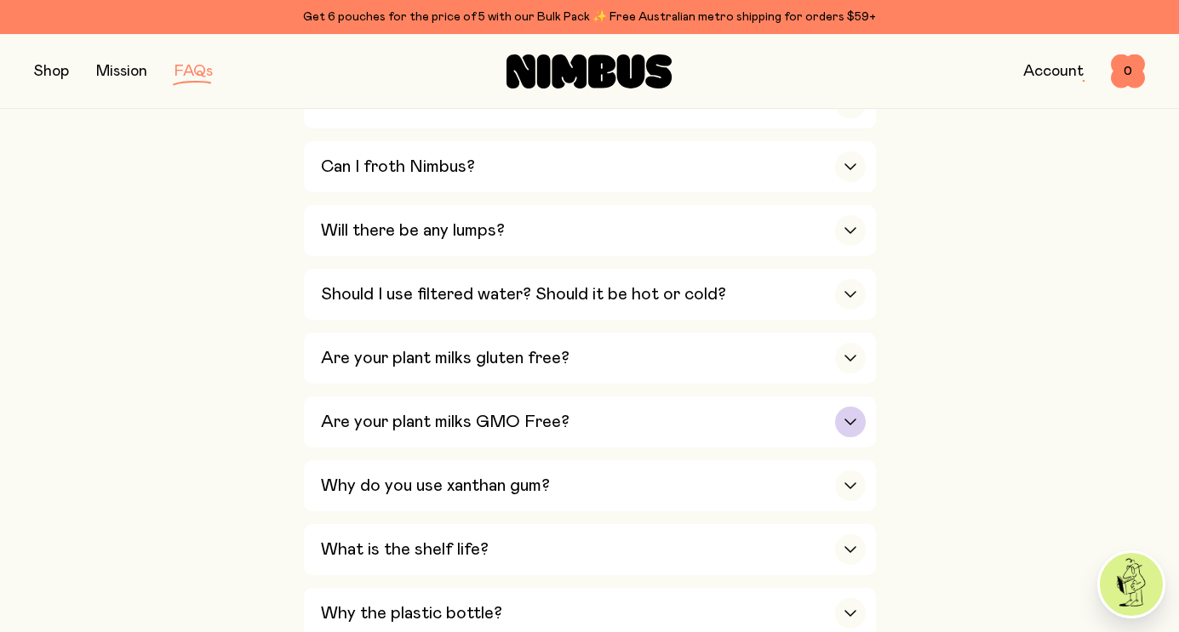
click at [352, 425] on h3 "Are your plant milks GMO Free?" at bounding box center [445, 422] width 249 height 20
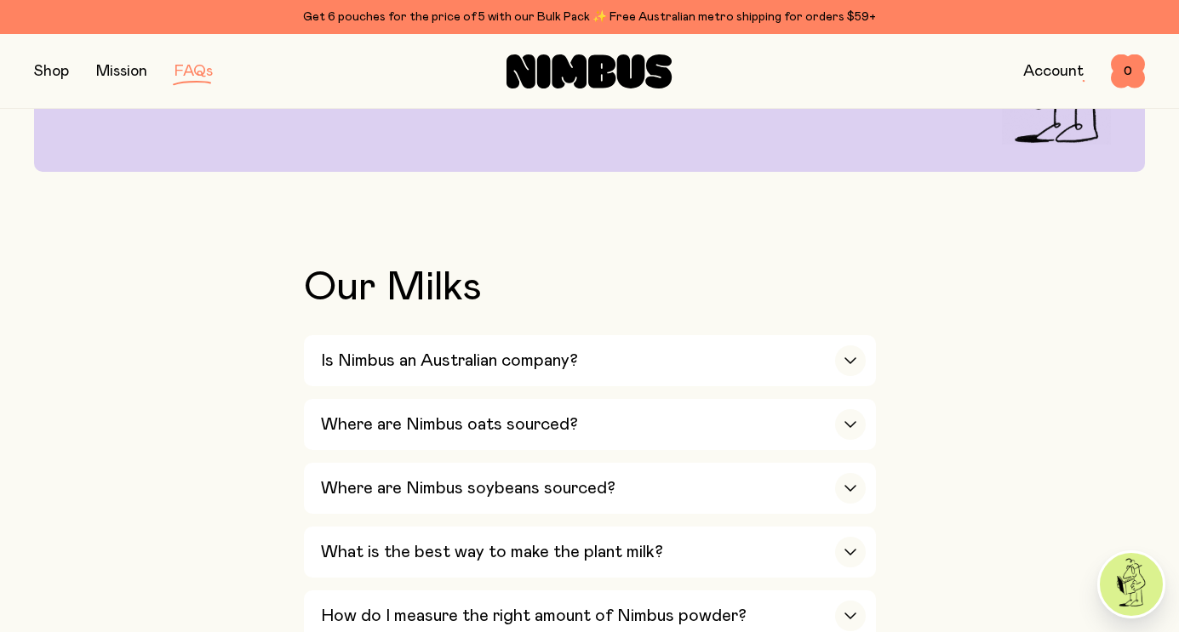
scroll to position [0, 0]
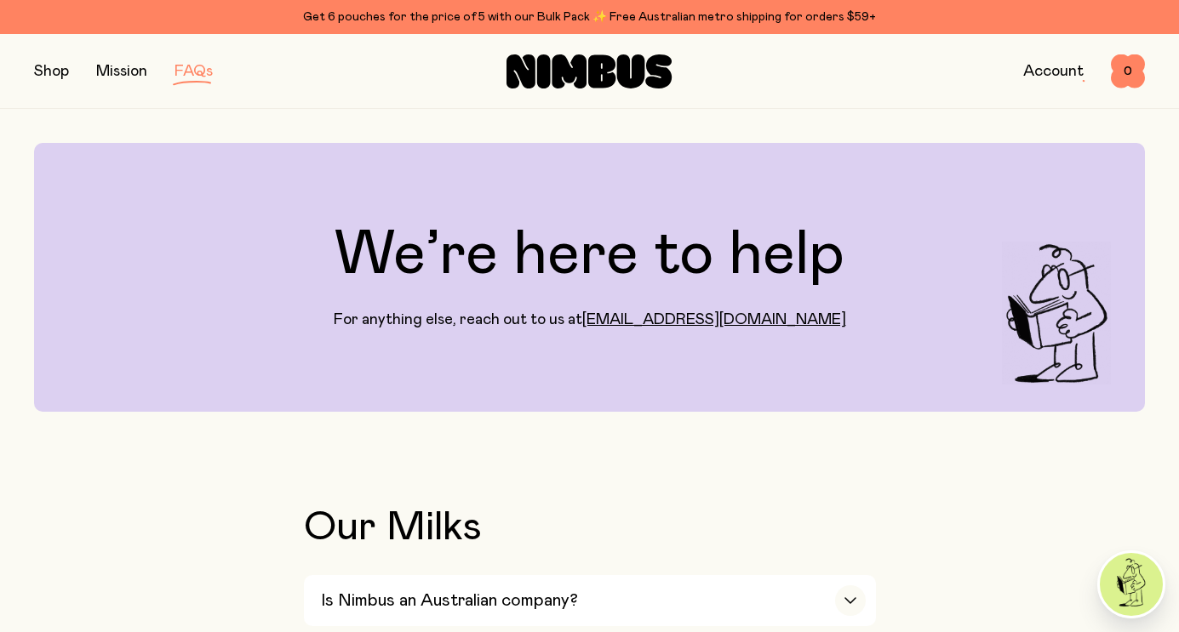
click at [129, 70] on link "Mission" at bounding box center [121, 71] width 51 height 15
